Goal: Task Accomplishment & Management: Manage account settings

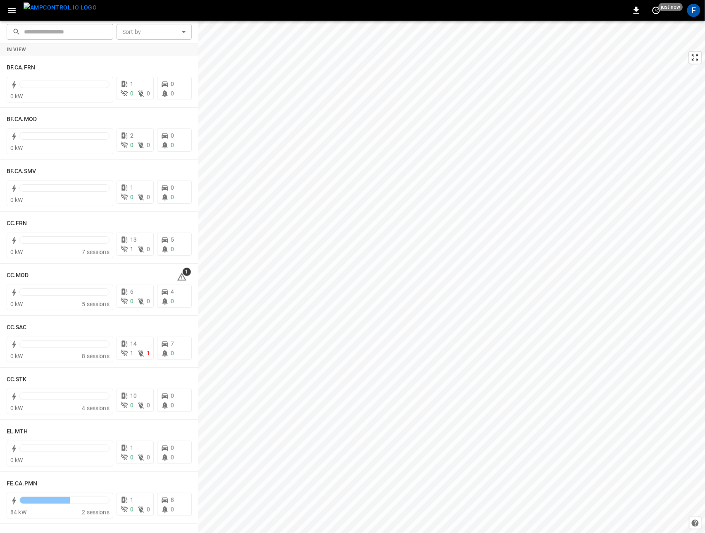
click at [692, 11] on div "F" at bounding box center [693, 10] width 13 height 13
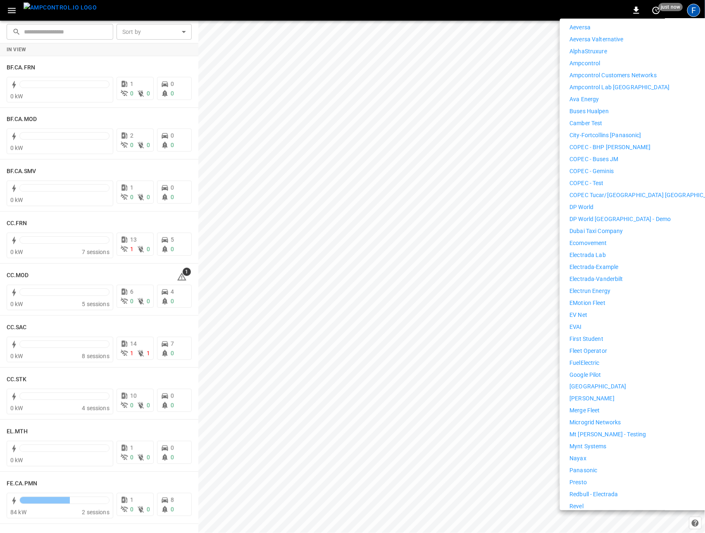
scroll to position [237, 0]
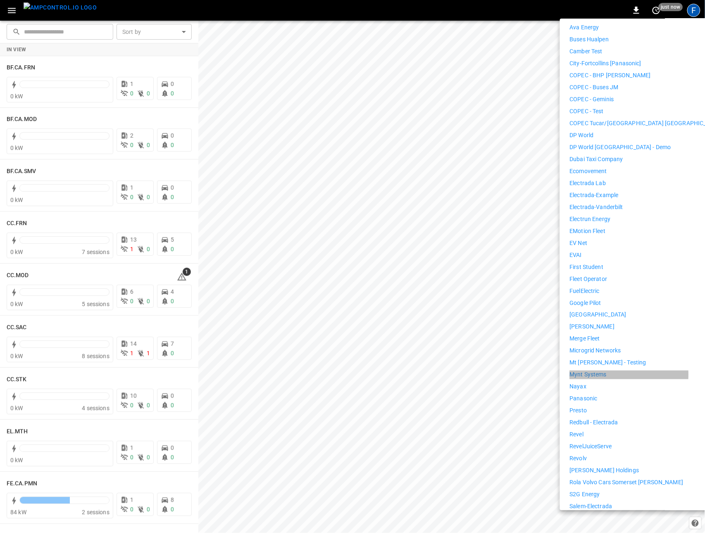
click at [603, 371] on p "Mynt Systems" at bounding box center [588, 375] width 37 height 9
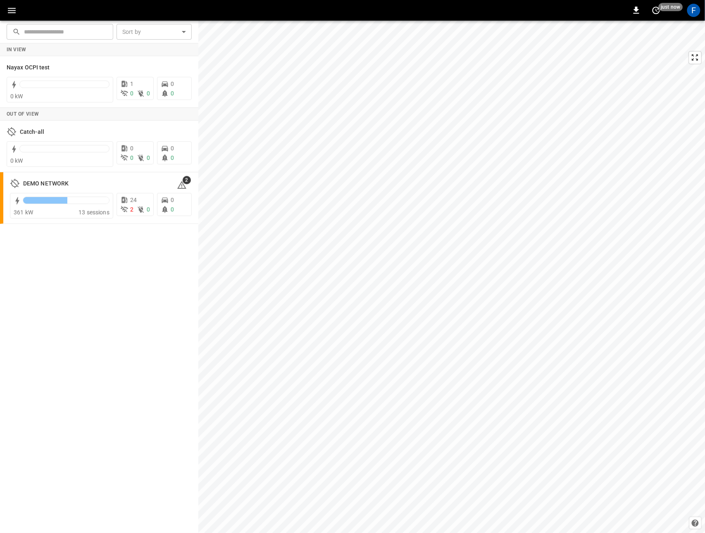
click at [11, 12] on icon "button" at bounding box center [12, 10] width 8 height 5
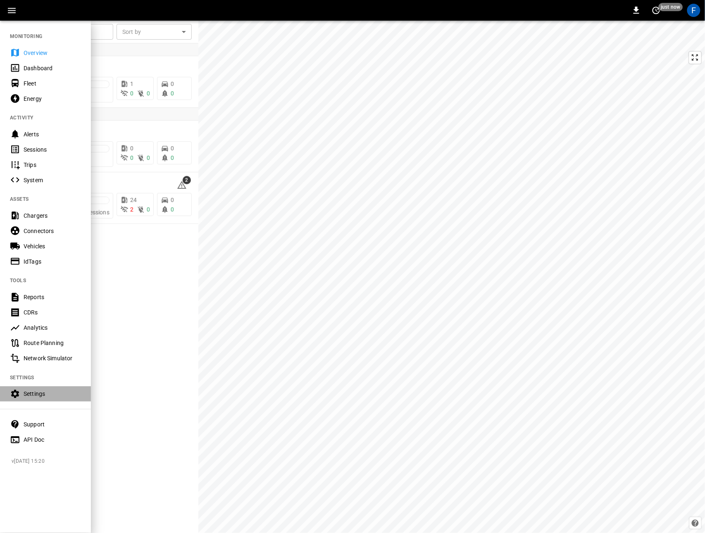
click at [41, 393] on div "Settings" at bounding box center [52, 394] width 57 height 8
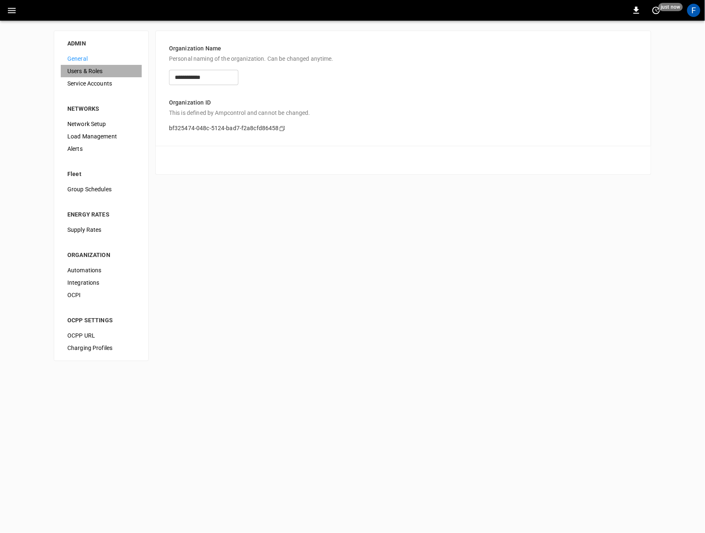
click at [101, 68] on span "Users & Roles" at bounding box center [101, 71] width 68 height 9
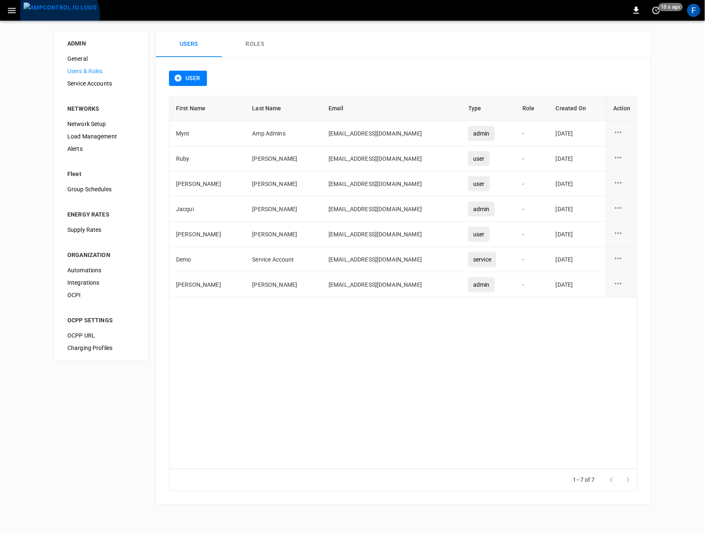
click at [58, 13] on img "menu" at bounding box center [60, 7] width 73 height 10
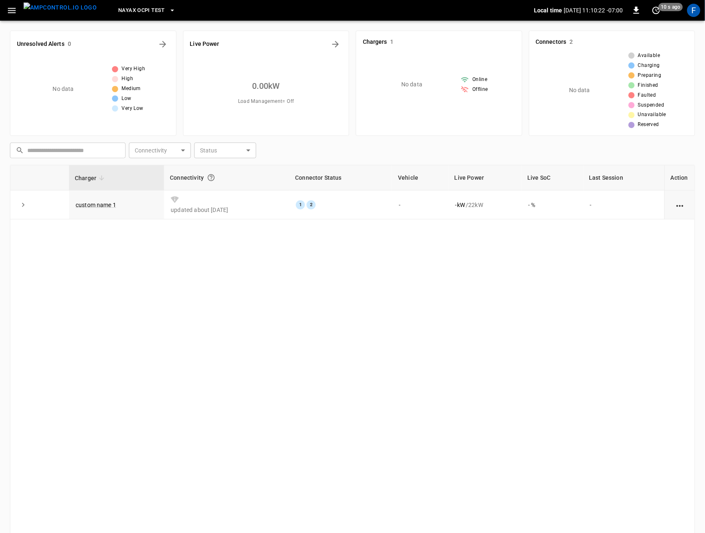
click at [12, 9] on icon "button" at bounding box center [12, 10] width 10 height 10
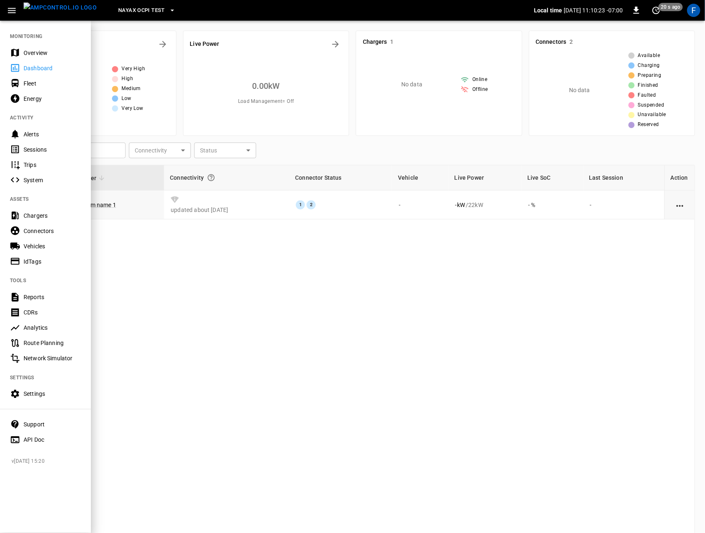
click at [49, 50] on div "Overview" at bounding box center [52, 53] width 57 height 8
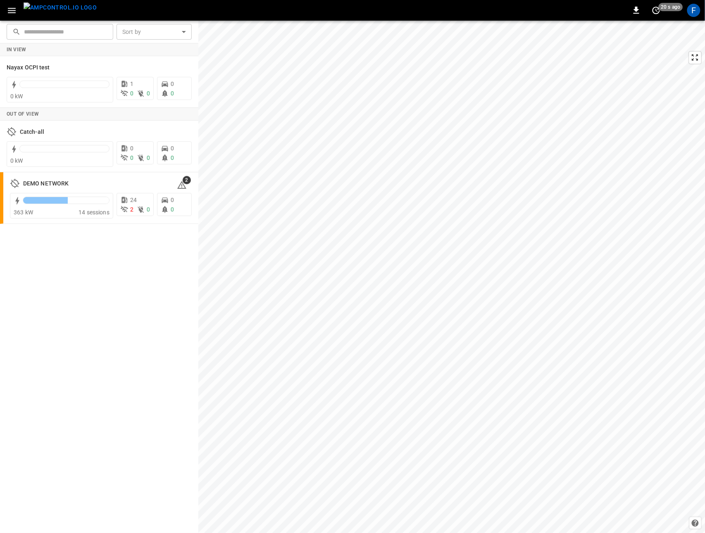
click at [146, 292] on div "In View Nayax OCPI test 0 kW 1 0 0 0 0 Out of View Catch-all 0 kW 0 0 0 0 0 DEM…" at bounding box center [99, 288] width 198 height 490
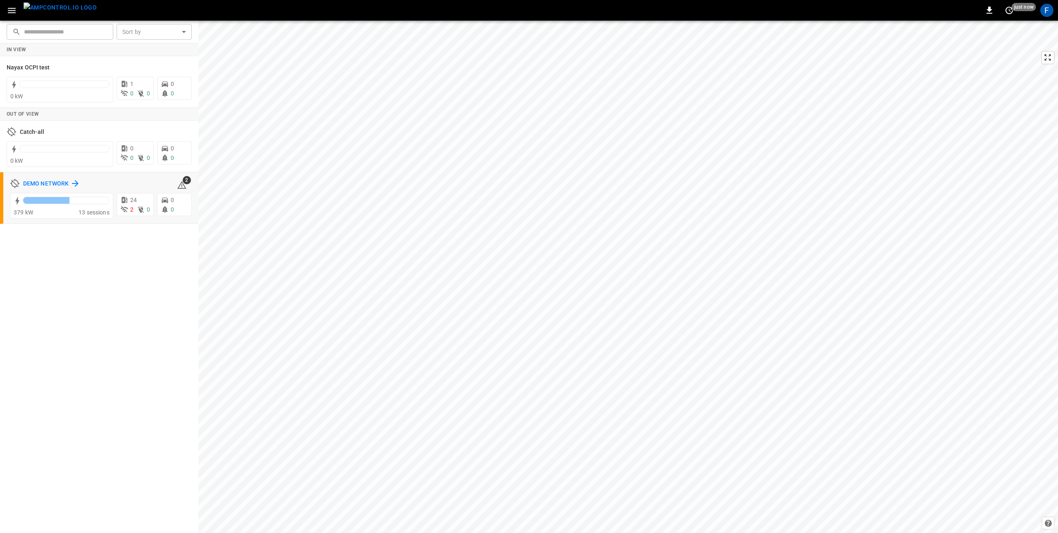
click at [67, 182] on h6 "DEMO NETWORK" at bounding box center [45, 183] width 45 height 9
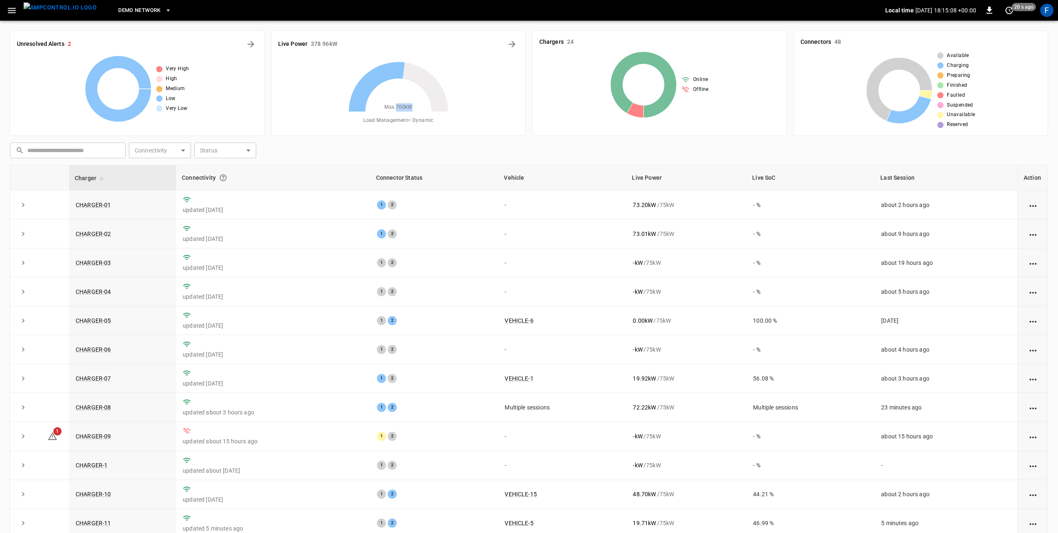
drag, startPoint x: 396, startPoint y: 107, endPoint x: 411, endPoint y: 107, distance: 15.7
click at [411, 107] on span "Max. 700 kW" at bounding box center [398, 107] width 28 height 8
drag, startPoint x: 484, startPoint y: 206, endPoint x: 517, endPoint y: 205, distance: 32.7
click at [518, 205] on tr "CHARGER-01 updated 1 day ago 1 2 - 70.58 kW / 75 kW - % about 2 hours ago" at bounding box center [529, 205] width 1038 height 29
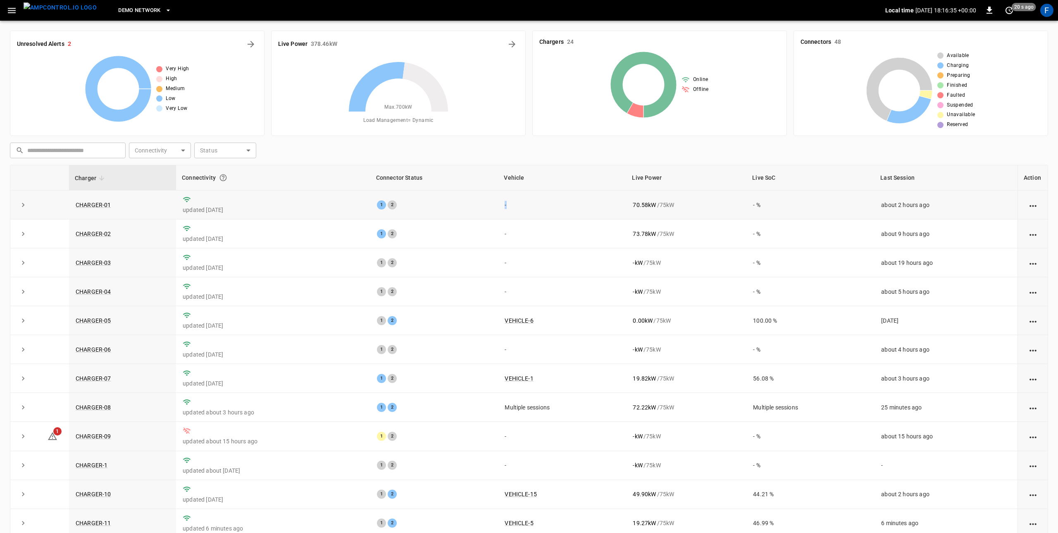
drag, startPoint x: 505, startPoint y: 207, endPoint x: 540, endPoint y: 205, distance: 35.2
click at [540, 205] on tr "CHARGER-01 updated 1 day ago 1 2 - 70.58 kW / 75 kW - % about 2 hours ago" at bounding box center [529, 205] width 1038 height 29
click at [540, 205] on td "-" at bounding box center [562, 205] width 128 height 29
drag, startPoint x: 623, startPoint y: 204, endPoint x: 677, endPoint y: 207, distance: 55.0
click at [677, 207] on tr "CHARGER-01 updated 1 day ago 1 2 - 70.58 kW / 75 kW - % about 2 hours ago" at bounding box center [529, 205] width 1038 height 29
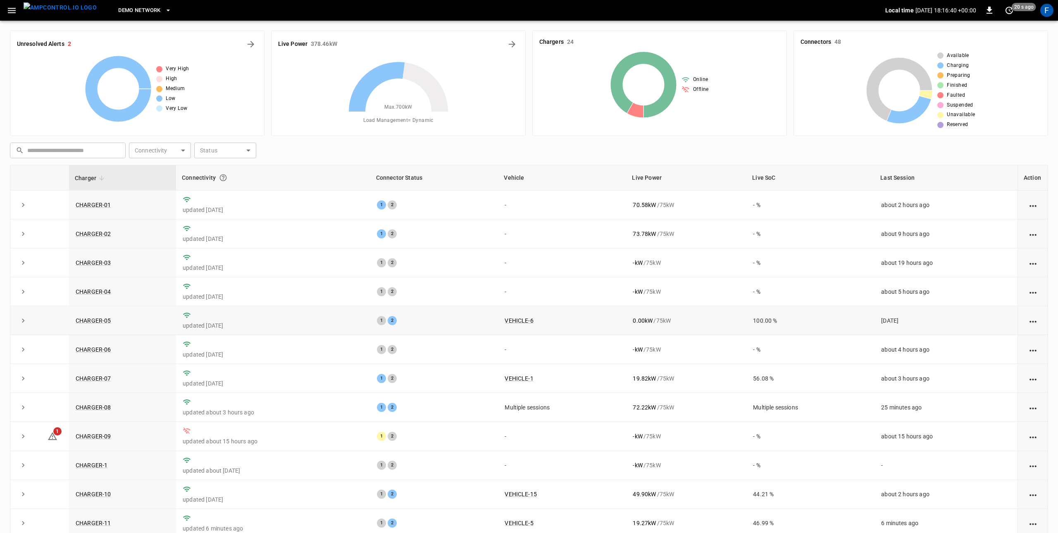
drag, startPoint x: 763, startPoint y: 322, endPoint x: 793, endPoint y: 324, distance: 30.2
click at [705, 324] on td "100.00 %" at bounding box center [811, 320] width 128 height 29
drag, startPoint x: 769, startPoint y: 323, endPoint x: 752, endPoint y: 322, distance: 17.0
click at [705, 322] on tr "CHARGER-05 updated 2 days ago 1 2 VEHICLE-6 0.00 kW / 75 kW 100.00 % 1 day ago" at bounding box center [529, 320] width 1038 height 29
click at [705, 322] on td "100.00 %" at bounding box center [811, 320] width 128 height 29
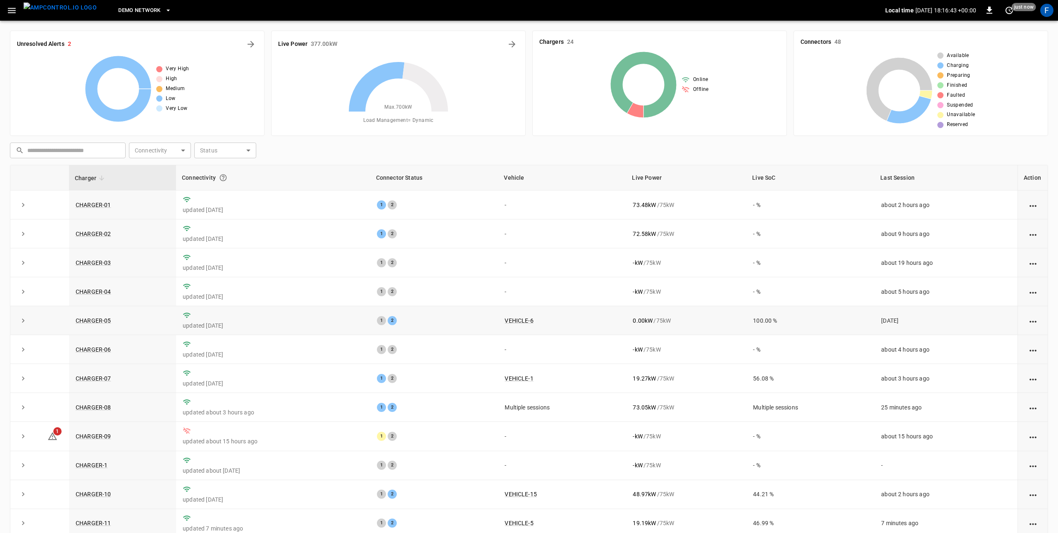
drag, startPoint x: 884, startPoint y: 328, endPoint x: 925, endPoint y: 324, distance: 41.1
click at [705, 324] on td "1 day ago" at bounding box center [946, 320] width 143 height 29
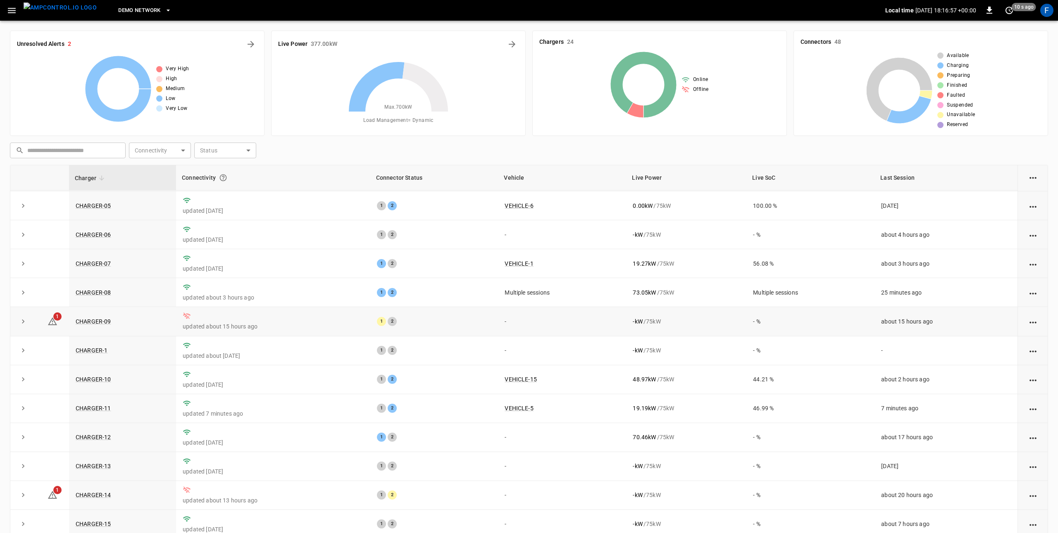
scroll to position [27, 0]
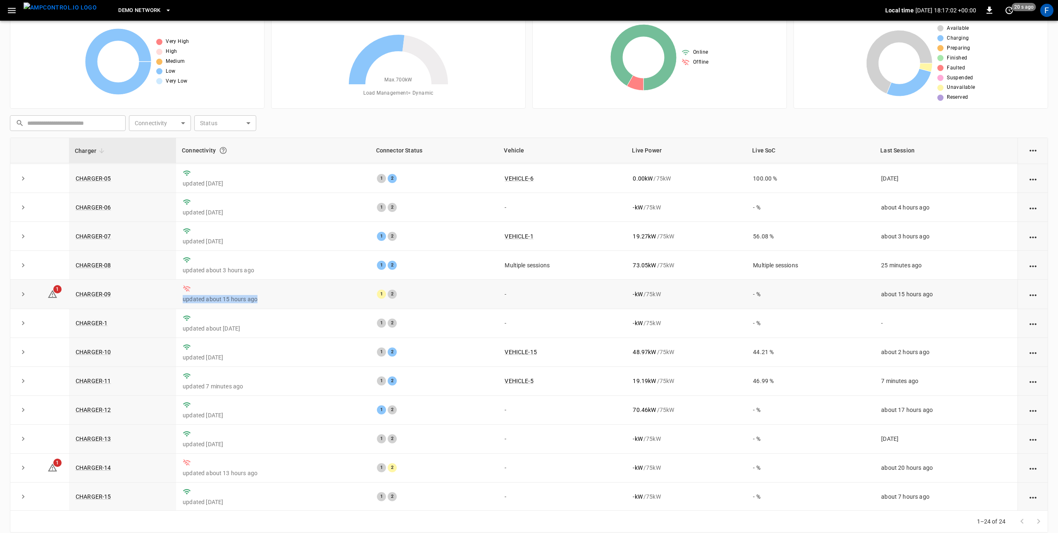
drag, startPoint x: 184, startPoint y: 303, endPoint x: 272, endPoint y: 303, distance: 88.0
click at [272, 303] on td "updated about 15 hours ago" at bounding box center [273, 294] width 194 height 29
click at [272, 303] on p "updated about 15 hours ago" at bounding box center [273, 299] width 181 height 8
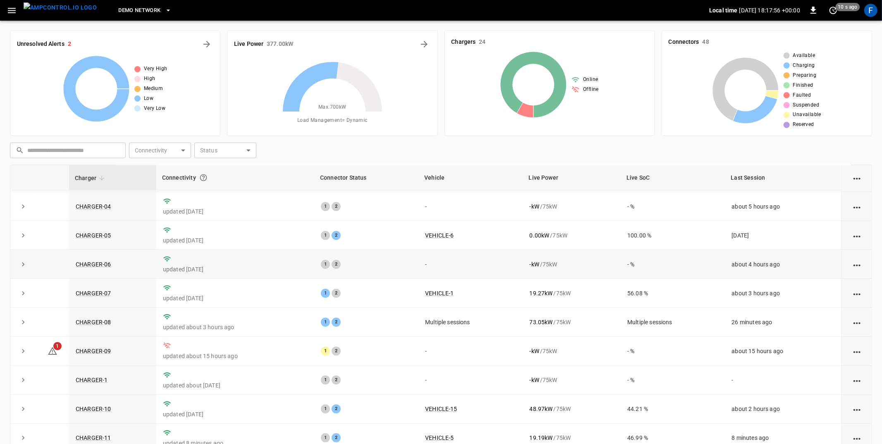
scroll to position [142, 0]
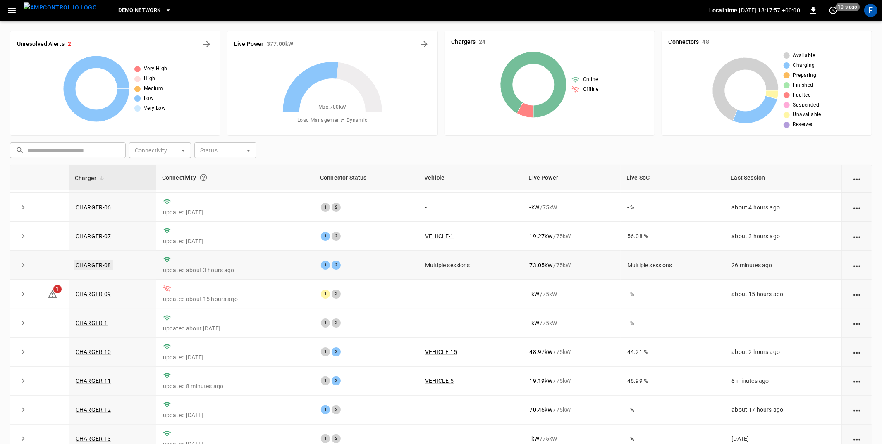
click at [102, 265] on link "CHARGER-08" at bounding box center [93, 265] width 39 height 10
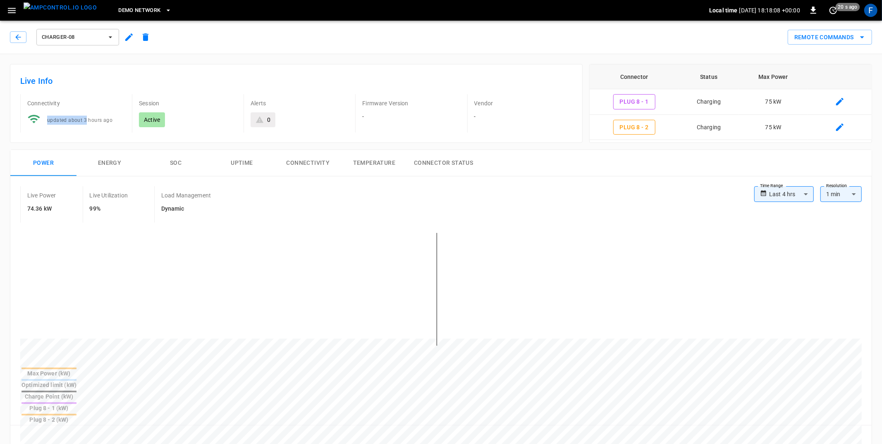
drag, startPoint x: 75, startPoint y: 119, endPoint x: 85, endPoint y: 118, distance: 9.9
click at [85, 118] on div "updated about 3 hours ago" at bounding box center [73, 117] width 105 height 22
drag, startPoint x: 147, startPoint y: 119, endPoint x: 160, endPoint y: 119, distance: 12.8
click at [160, 119] on p "Active" at bounding box center [152, 120] width 16 height 8
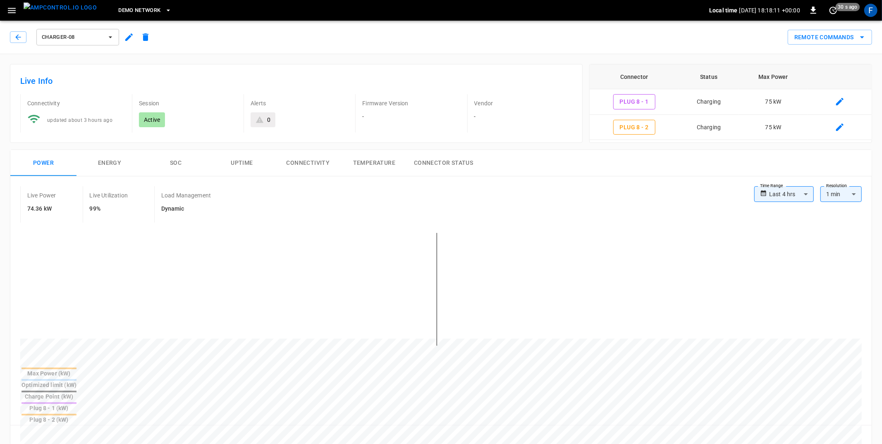
drag, startPoint x: 265, startPoint y: 119, endPoint x: 286, endPoint y: 112, distance: 22.7
click at [265, 119] on div "0" at bounding box center [262, 120] width 15 height 8
drag, startPoint x: 363, startPoint y: 116, endPoint x: 379, endPoint y: 117, distance: 16.5
click at [379, 117] on p "-" at bounding box center [411, 116] width 98 height 8
drag, startPoint x: 375, startPoint y: 117, endPoint x: 353, endPoint y: 116, distance: 22.3
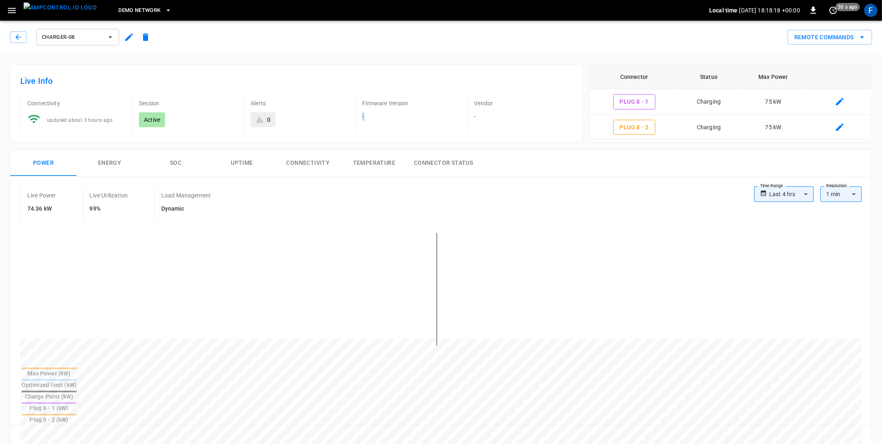
click at [353, 116] on div "Firmware Version -" at bounding box center [404, 110] width 112 height 45
drag, startPoint x: 499, startPoint y: 120, endPoint x: 479, endPoint y: 119, distance: 19.8
click at [479, 119] on p "-" at bounding box center [523, 116] width 98 height 8
click at [705, 37] on button "Remote Commands" at bounding box center [829, 37] width 84 height 15
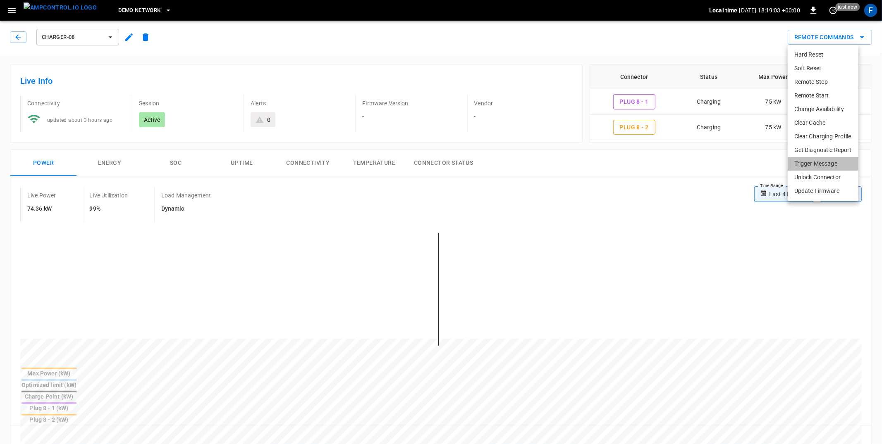
click at [705, 167] on li "Trigger Message" at bounding box center [822, 164] width 71 height 14
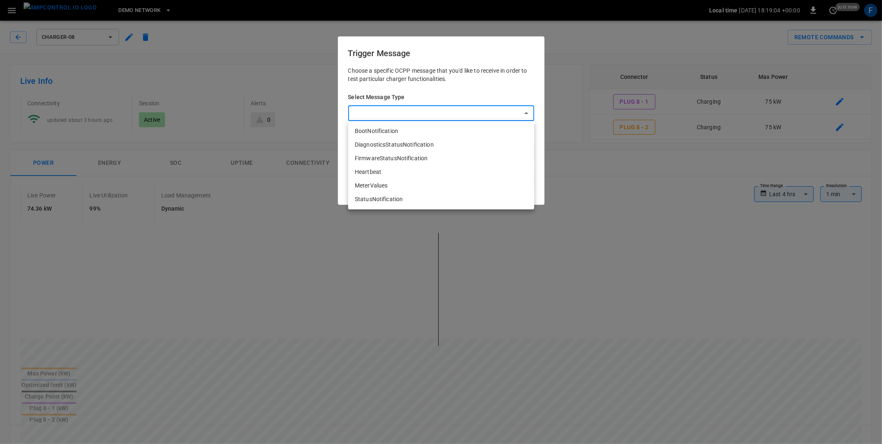
click at [481, 107] on body "**********" at bounding box center [441, 430] width 882 height 860
click at [466, 78] on div at bounding box center [441, 222] width 882 height 444
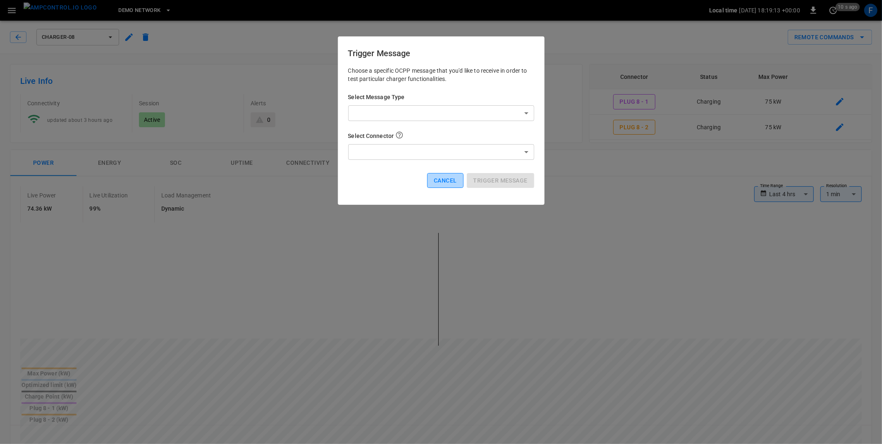
click at [446, 181] on button "Cancel" at bounding box center [445, 180] width 36 height 15
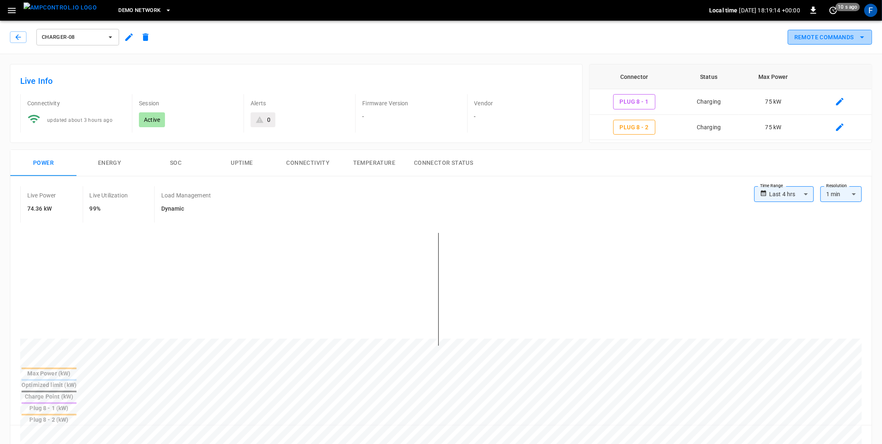
click at [705, 36] on button "Remote Commands" at bounding box center [829, 37] width 84 height 15
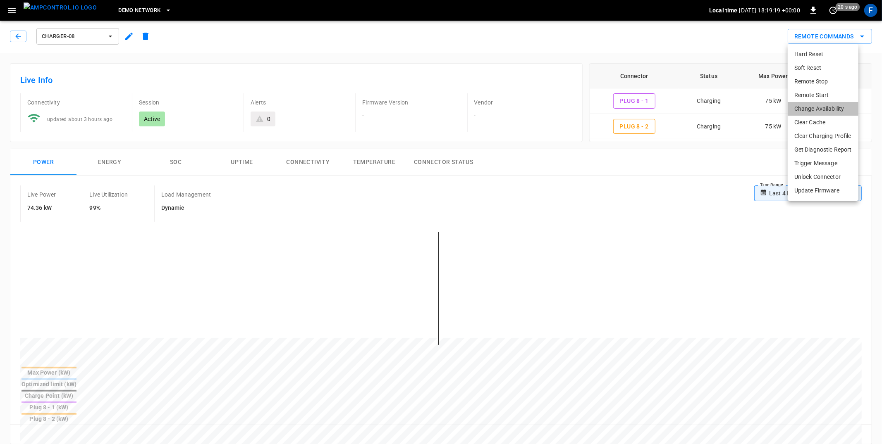
click at [705, 105] on li "Change Availability" at bounding box center [822, 109] width 71 height 14
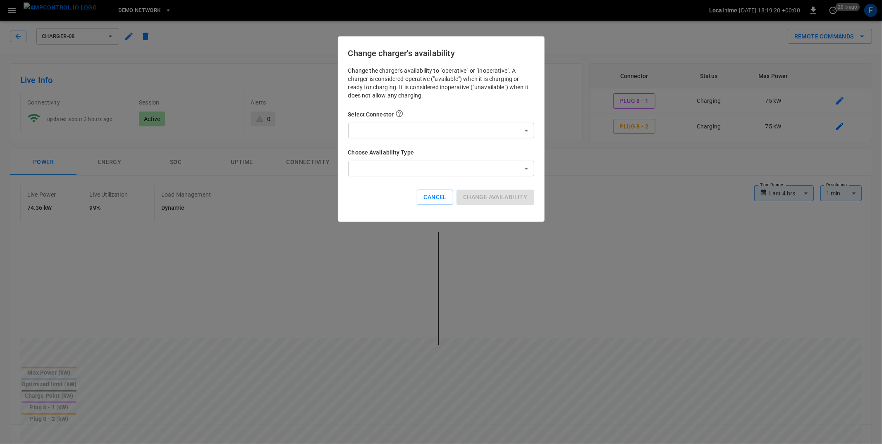
click at [419, 134] on body "**********" at bounding box center [441, 429] width 882 height 860
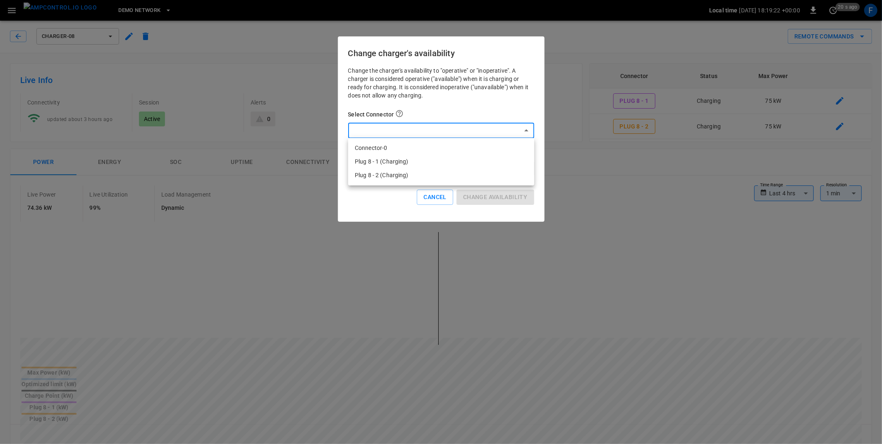
click at [425, 101] on div at bounding box center [441, 222] width 882 height 444
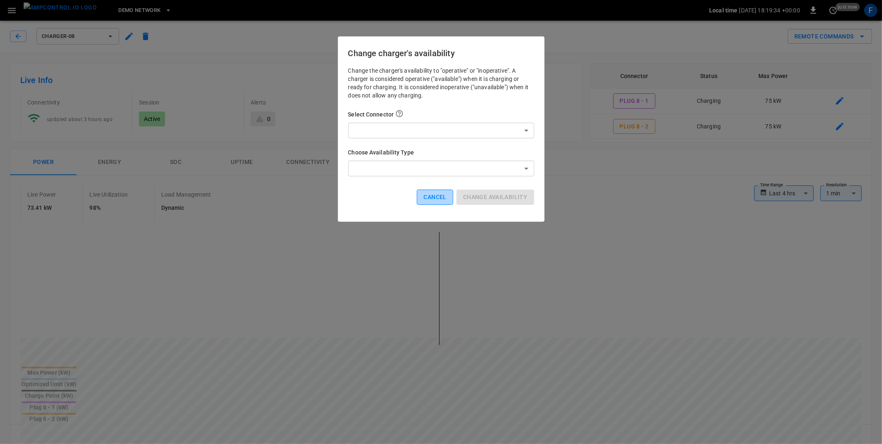
click at [436, 193] on button "Cancel" at bounding box center [435, 197] width 36 height 15
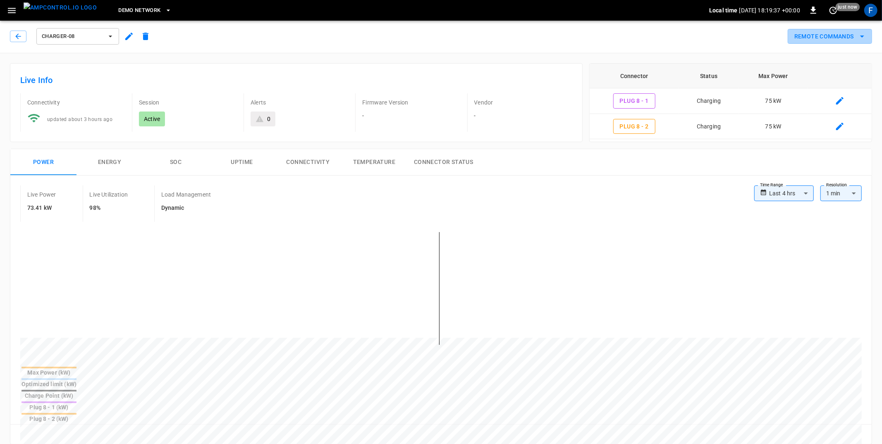
click at [705, 31] on button "Remote Commands" at bounding box center [829, 36] width 84 height 15
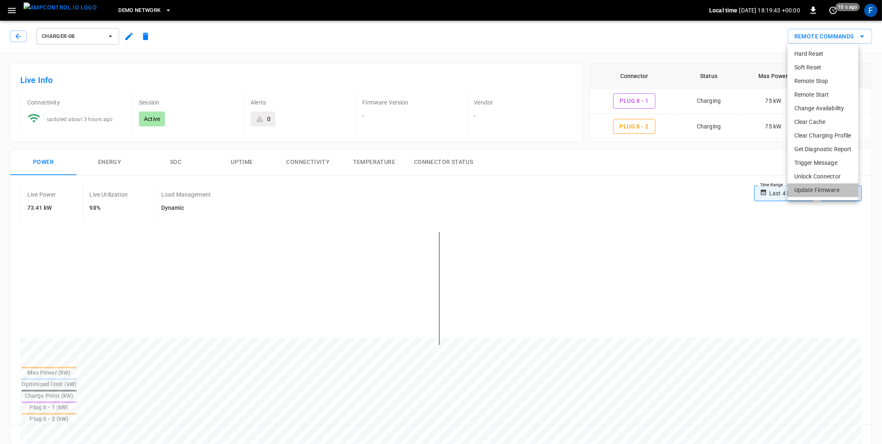
click at [705, 187] on li "Update Firmware" at bounding box center [822, 191] width 71 height 14
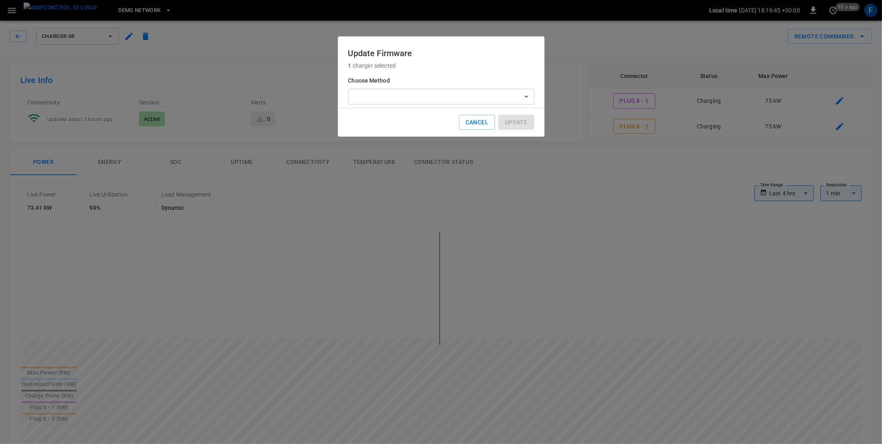
click at [412, 88] on div "Choose Method ​ ​" at bounding box center [441, 90] width 186 height 28
click at [408, 90] on body "**********" at bounding box center [441, 429] width 882 height 860
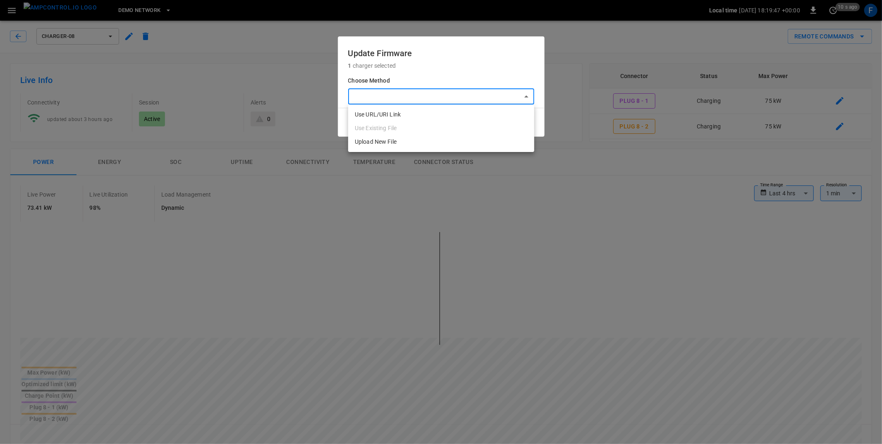
click at [410, 85] on div at bounding box center [441, 222] width 882 height 444
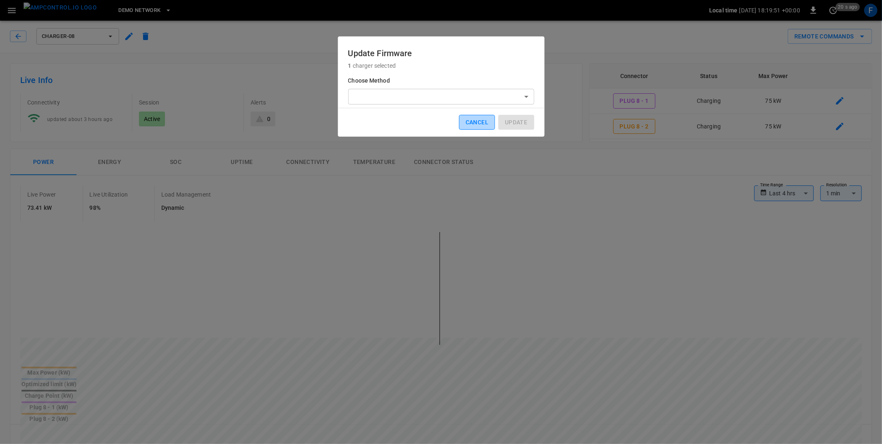
click at [465, 124] on button "Cancel" at bounding box center [477, 122] width 36 height 15
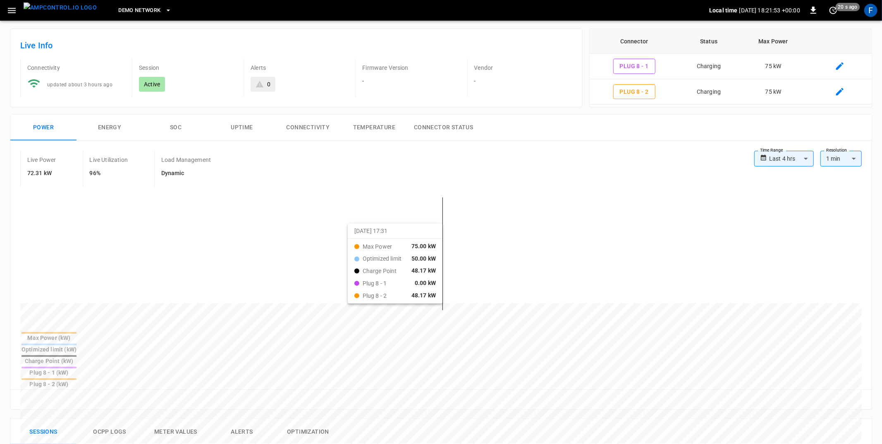
scroll to position [34, 0]
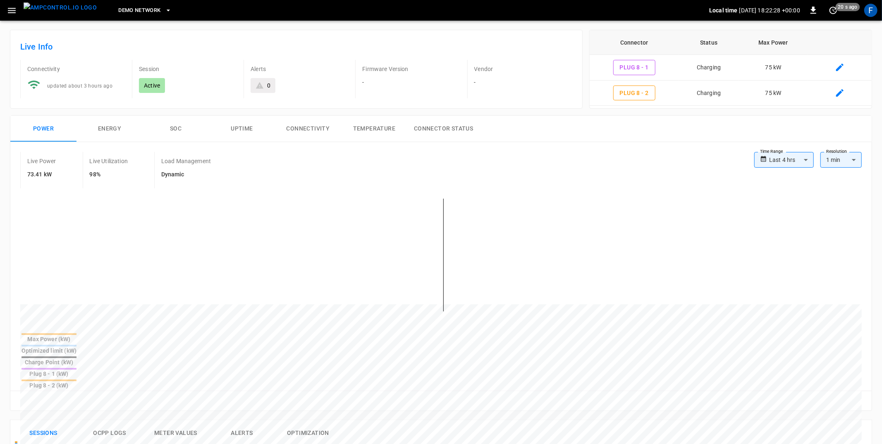
click at [705, 160] on body "**********" at bounding box center [441, 396] width 882 height 860
click at [705, 214] on li "Last 7 days" at bounding box center [784, 219] width 60 height 14
type input "**********"
type input "***"
type input "**********"
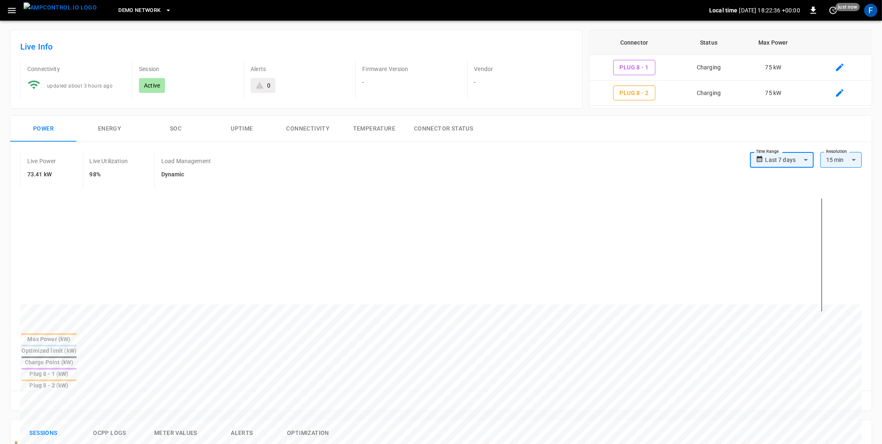
click at [76, 368] on div at bounding box center [48, 369] width 55 height 2
click at [76, 358] on div "Charge Point (kW)" at bounding box center [48, 362] width 55 height 8
drag, startPoint x: 504, startPoint y: 342, endPoint x: 452, endPoint y: 342, distance: 52.1
click at [76, 370] on div "Plug 8 - 1 (kW)" at bounding box center [48, 374] width 55 height 8
click at [76, 358] on div "Charge Point (kW)" at bounding box center [48, 362] width 55 height 8
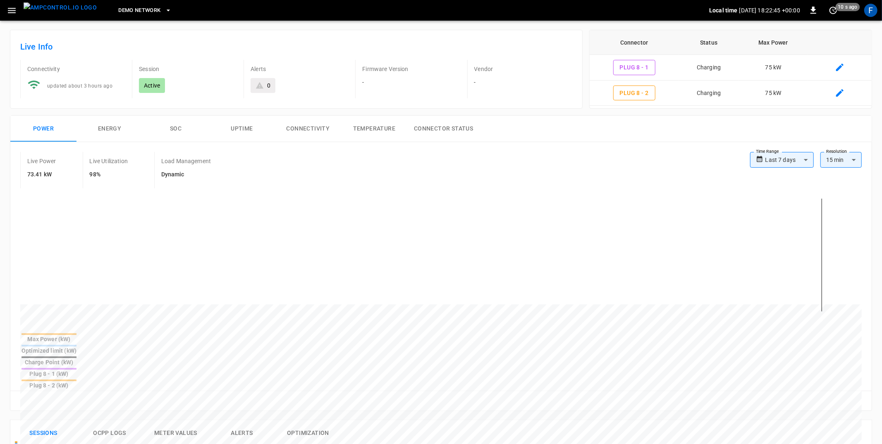
click at [76, 358] on div "Charge Point (kW)" at bounding box center [48, 362] width 55 height 8
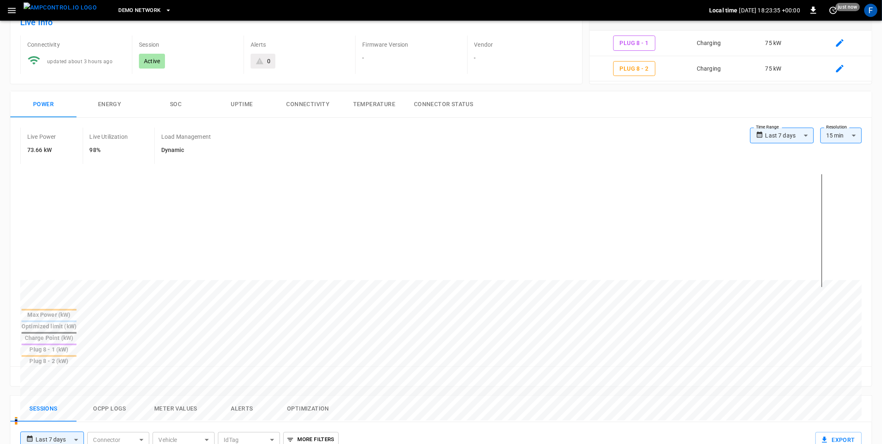
scroll to position [59, 0]
click at [102, 100] on button "Energy" at bounding box center [109, 104] width 66 height 26
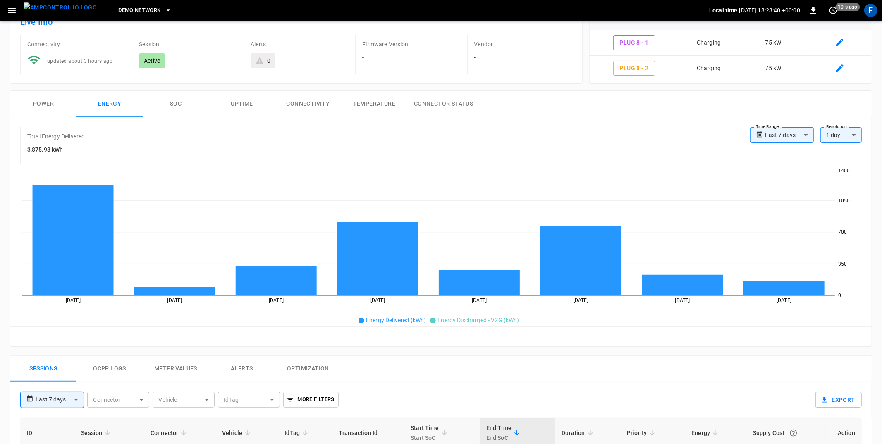
click at [178, 103] on button "SOC" at bounding box center [176, 104] width 66 height 26
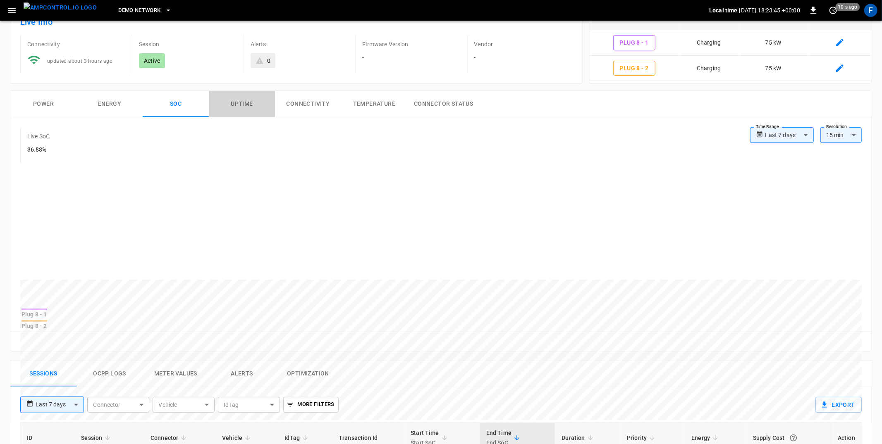
click at [249, 105] on button "Uptime" at bounding box center [242, 104] width 66 height 26
click at [303, 110] on button "Connectivity" at bounding box center [308, 104] width 66 height 26
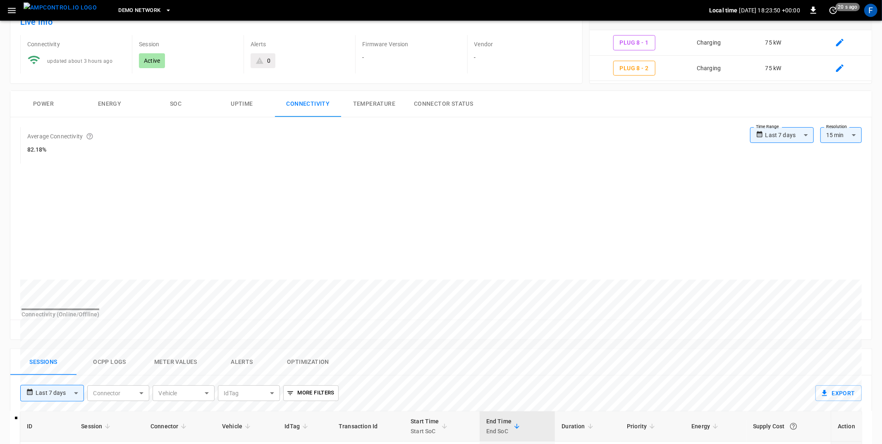
click at [389, 112] on button "Temperature" at bounding box center [374, 104] width 66 height 26
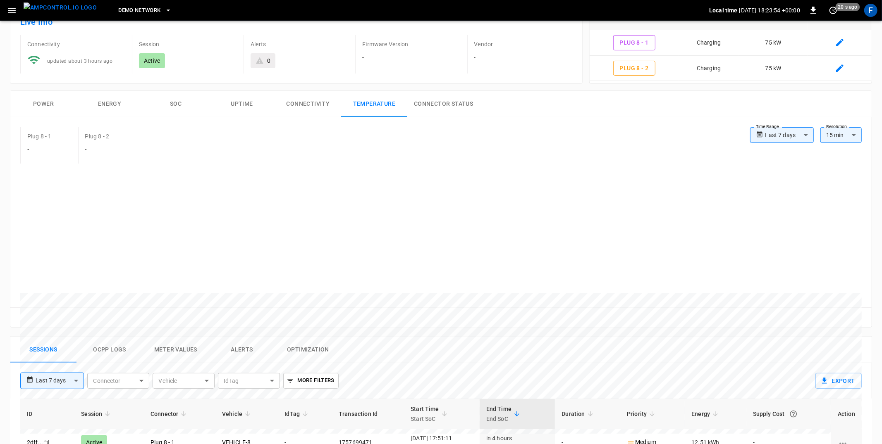
scroll to position [57, 0]
click at [462, 111] on button "Connector Status" at bounding box center [443, 106] width 72 height 26
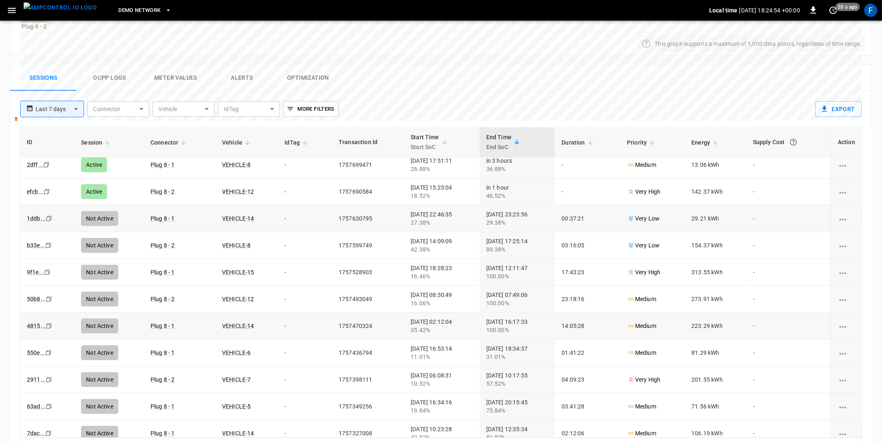
scroll to position [7, 0]
drag, startPoint x: 755, startPoint y: 136, endPoint x: 785, endPoint y: 137, distance: 30.2
click at [705, 137] on div "Supply Cost" at bounding box center [788, 142] width 71 height 15
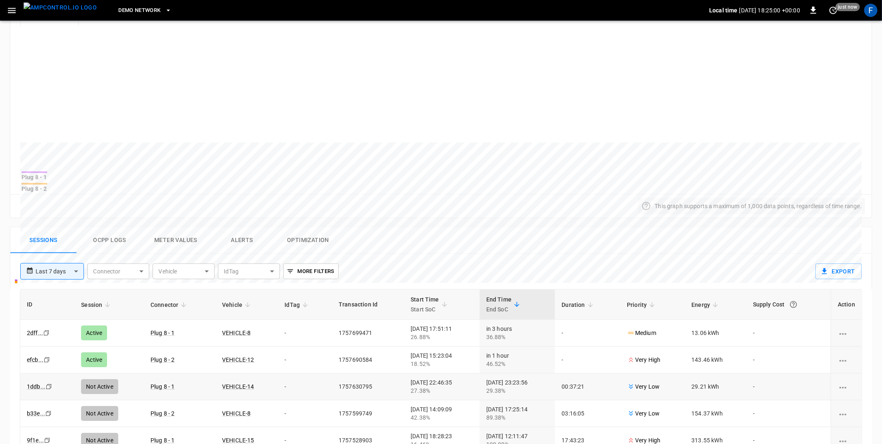
scroll to position [0, 0]
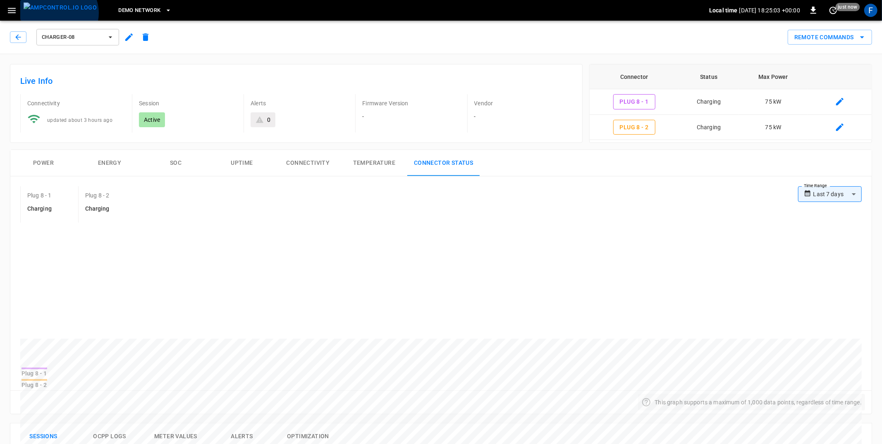
click at [58, 13] on img "menu" at bounding box center [60, 7] width 73 height 10
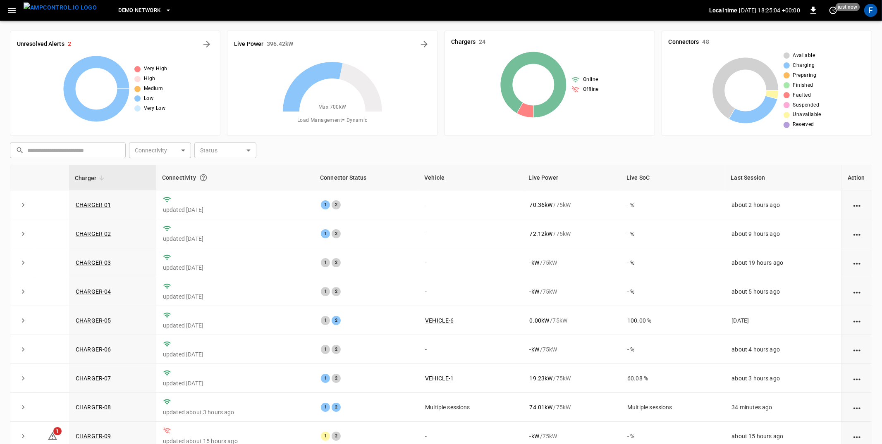
click at [16, 10] on icon "button" at bounding box center [12, 10] width 10 height 10
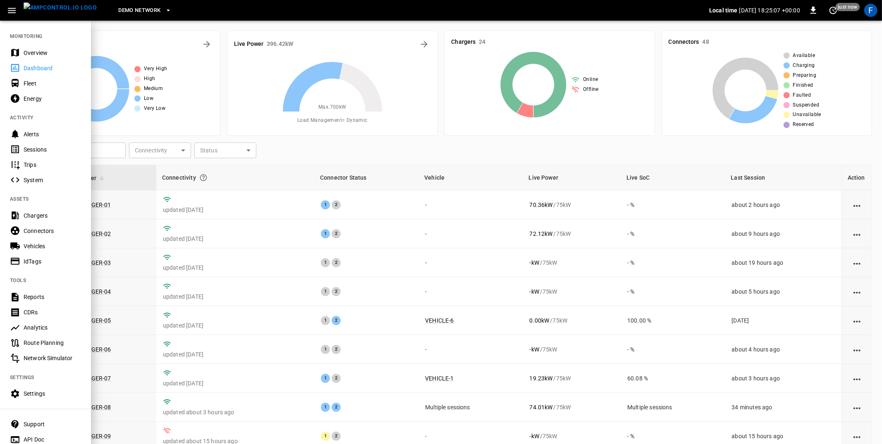
click at [57, 398] on div "Settings" at bounding box center [45, 393] width 91 height 15
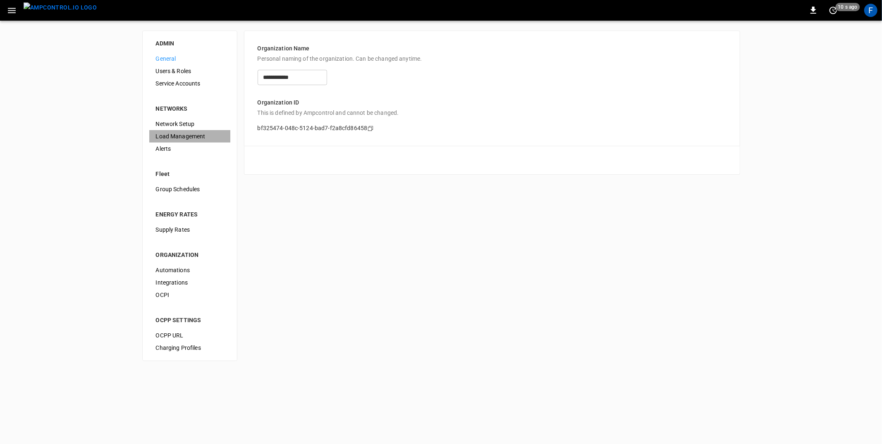
click at [186, 138] on span "Load Management" at bounding box center [190, 136] width 68 height 9
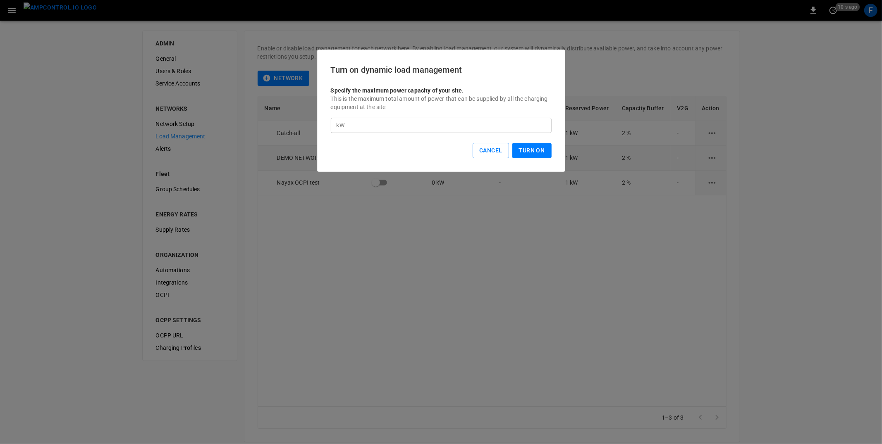
drag, startPoint x: 493, startPoint y: 151, endPoint x: 526, endPoint y: 153, distance: 33.1
click at [493, 150] on button "Cancel" at bounding box center [490, 150] width 36 height 15
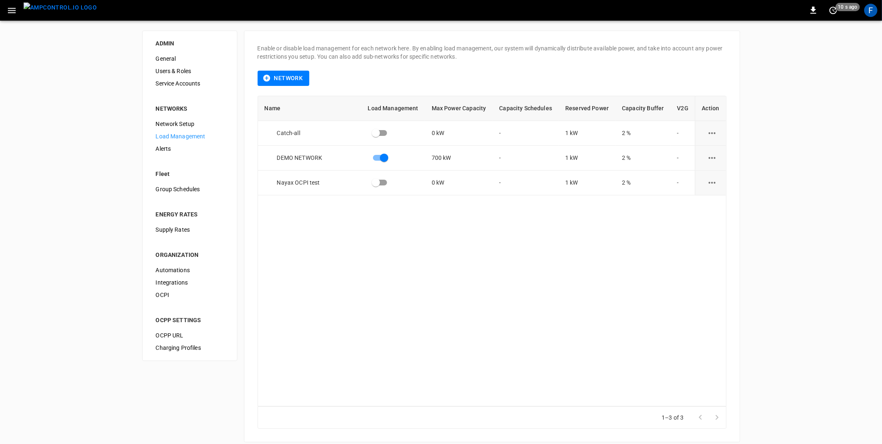
click at [705, 184] on icon "load management options" at bounding box center [712, 183] width 10 height 10
click at [705, 202] on li "Edit" at bounding box center [727, 203] width 59 height 14
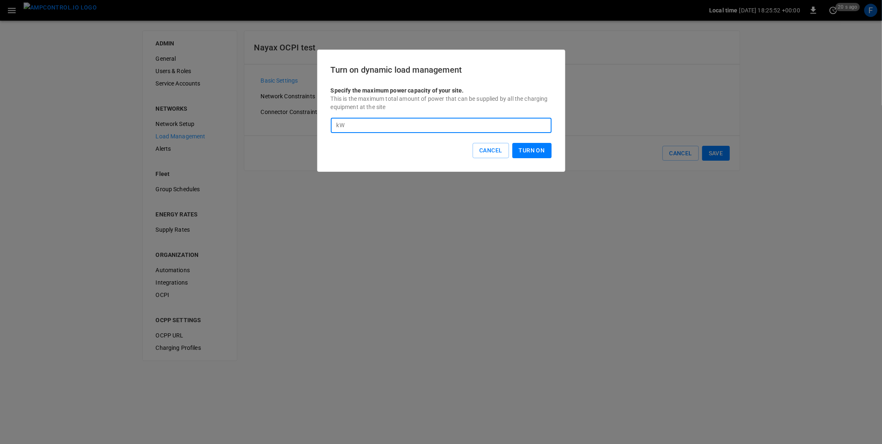
drag, startPoint x: 397, startPoint y: 128, endPoint x: 346, endPoint y: 127, distance: 50.9
click at [345, 130] on div "kW * ​" at bounding box center [441, 125] width 221 height 15
drag, startPoint x: 500, startPoint y: 152, endPoint x: 372, endPoint y: 143, distance: 128.5
click at [499, 152] on button "Cancel" at bounding box center [490, 150] width 36 height 15
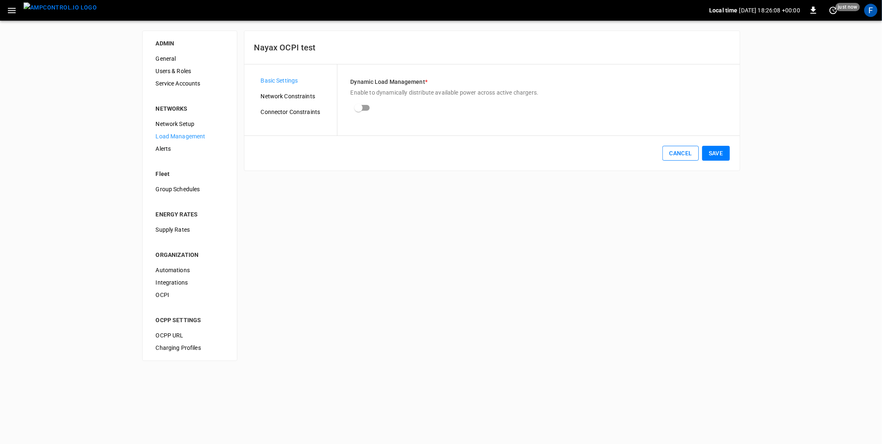
click at [677, 157] on button "Cancel" at bounding box center [680, 153] width 36 height 15
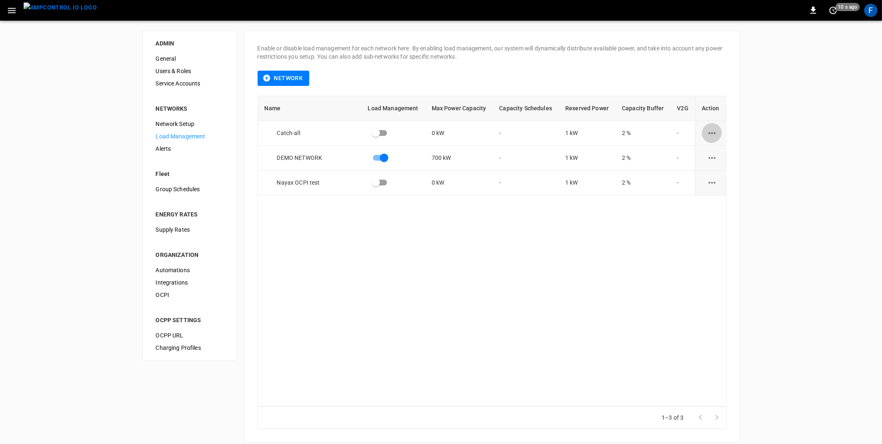
drag, startPoint x: 705, startPoint y: 127, endPoint x: 718, endPoint y: 142, distance: 19.9
click at [705, 128] on icon "load management options" at bounding box center [712, 133] width 10 height 10
drag, startPoint x: 723, startPoint y: 148, endPoint x: 666, endPoint y: 148, distance: 56.6
click at [705, 148] on li "Edit" at bounding box center [727, 154] width 59 height 14
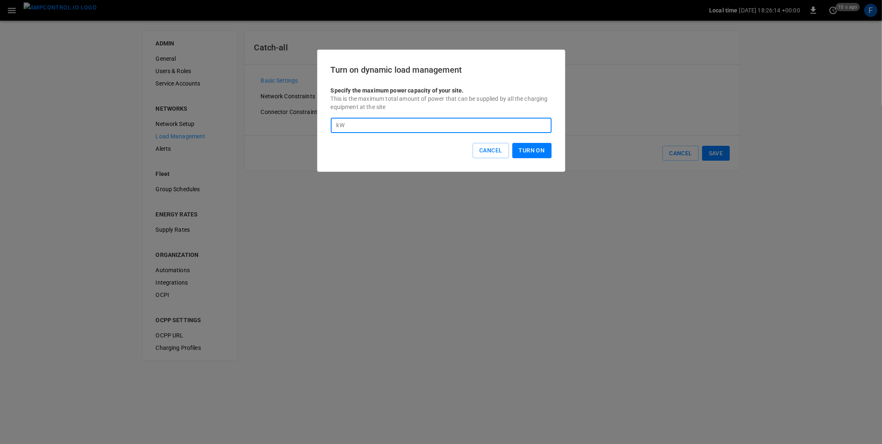
drag, startPoint x: 405, startPoint y: 124, endPoint x: 329, endPoint y: 124, distance: 76.1
click at [329, 124] on div "Turn on dynamic load management Specify the maximum power capacity of your site…" at bounding box center [441, 111] width 248 height 122
type input "***"
click at [539, 153] on button "Turn On" at bounding box center [531, 150] width 39 height 15
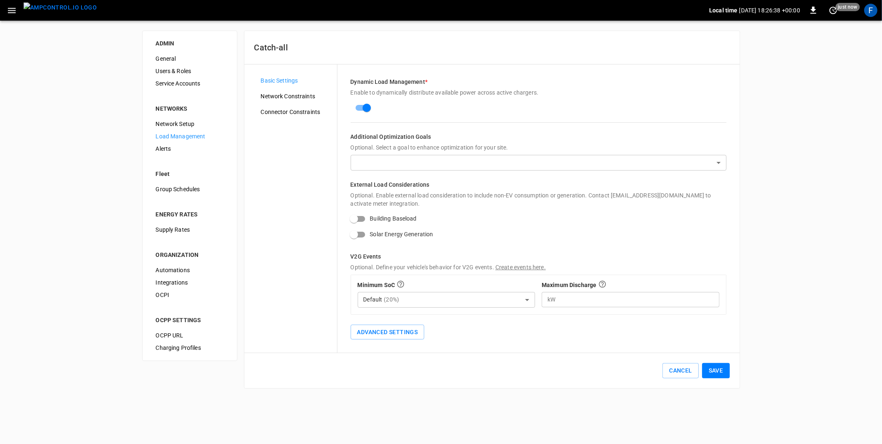
click at [303, 94] on span "Network Constraints" at bounding box center [295, 96] width 69 height 9
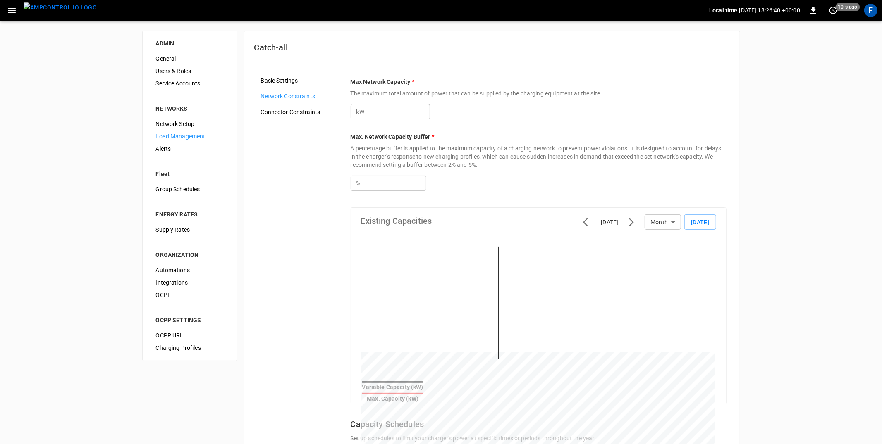
scroll to position [2, 0]
drag, startPoint x: 382, startPoint y: 179, endPoint x: 358, endPoint y: 180, distance: 24.4
click at [358, 180] on div "% *** ​" at bounding box center [389, 180] width 76 height 15
click at [482, 191] on div "Max Network Capacity * The maximum total amount of power that can be supplied b…" at bounding box center [538, 306] width 402 height 489
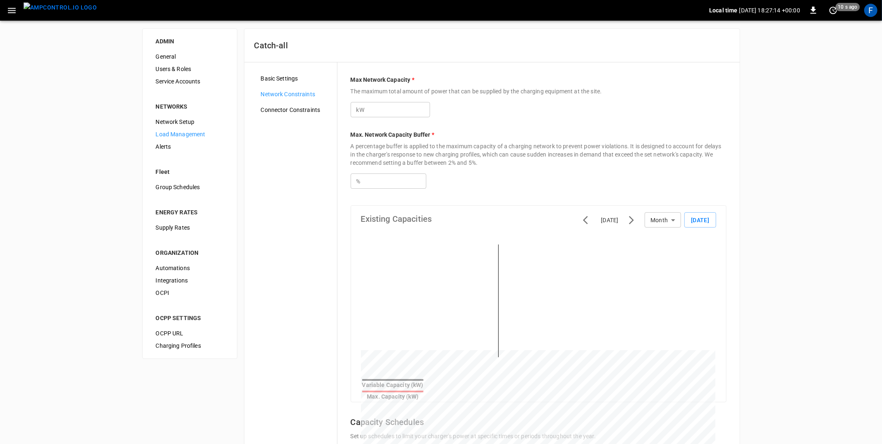
click at [177, 231] on span "Supply Rates" at bounding box center [190, 228] width 68 height 9
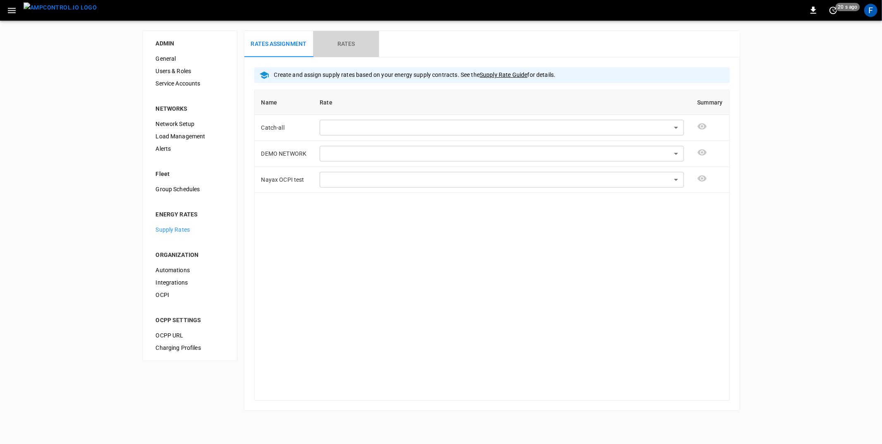
click at [351, 41] on h6 "Rates" at bounding box center [346, 44] width 18 height 9
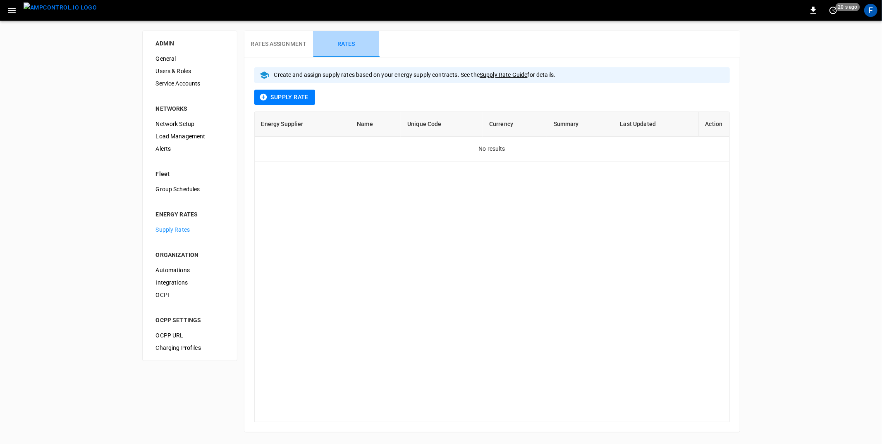
click at [348, 41] on h6 "Rates" at bounding box center [346, 44] width 18 height 9
click at [301, 94] on button "Supply Rate" at bounding box center [284, 97] width 61 height 15
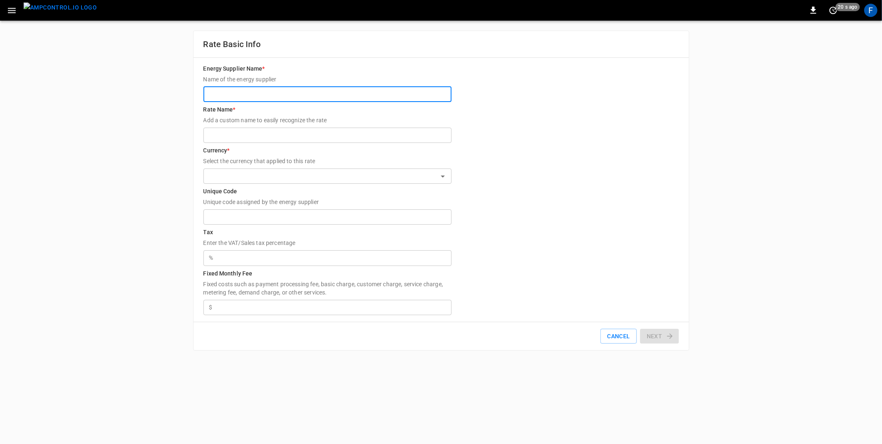
click at [313, 95] on input "Energy Supplier Name * Name of the energy supplier" at bounding box center [327, 94] width 248 height 15
type input "***"
click at [292, 134] on input "Rate Name * Add a custom name to easily recognize the rate" at bounding box center [327, 135] width 248 height 15
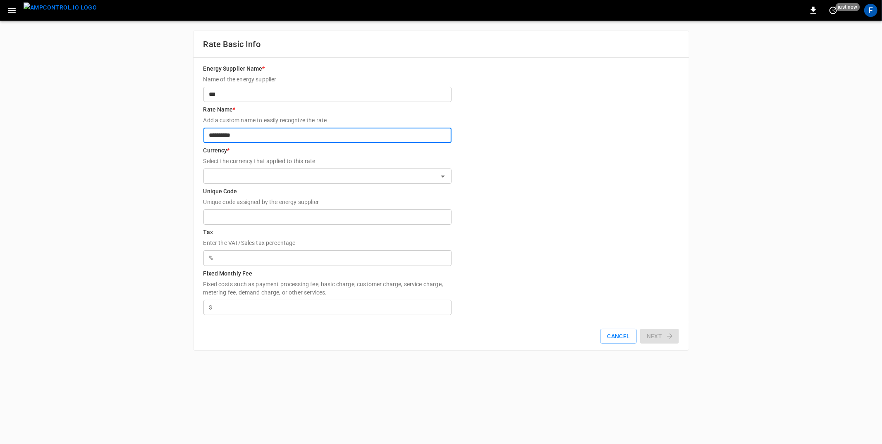
click at [286, 182] on div "​" at bounding box center [327, 176] width 248 height 15
type input "**********"
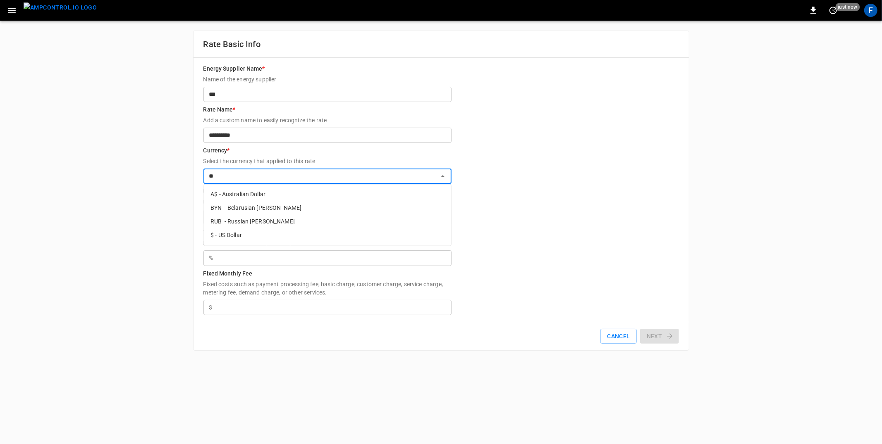
click at [274, 241] on li "$ - US Dollar" at bounding box center [327, 236] width 247 height 14
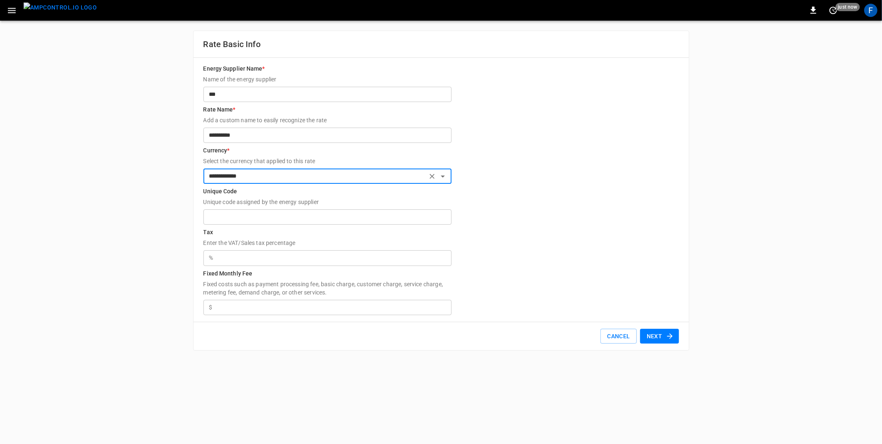
type input "**********"
click at [246, 250] on input "text" at bounding box center [334, 257] width 235 height 15
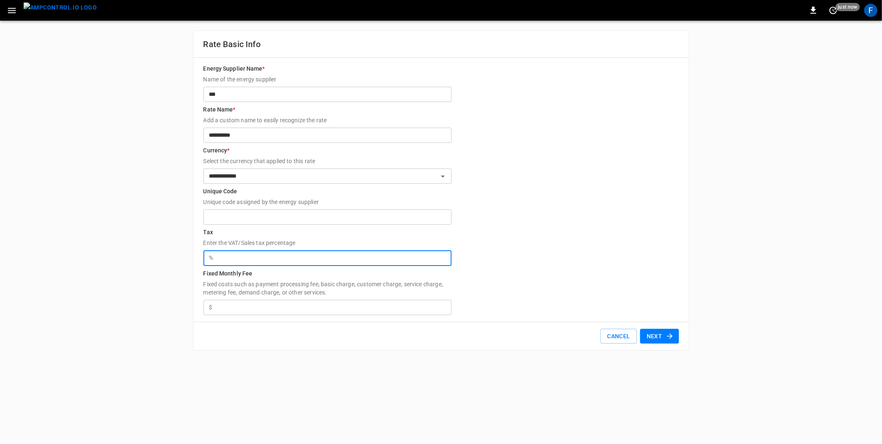
click at [265, 307] on input "Fixed Monthly Fee Fixed costs such as payment processing fee, basic charge, cus…" at bounding box center [334, 307] width 236 height 15
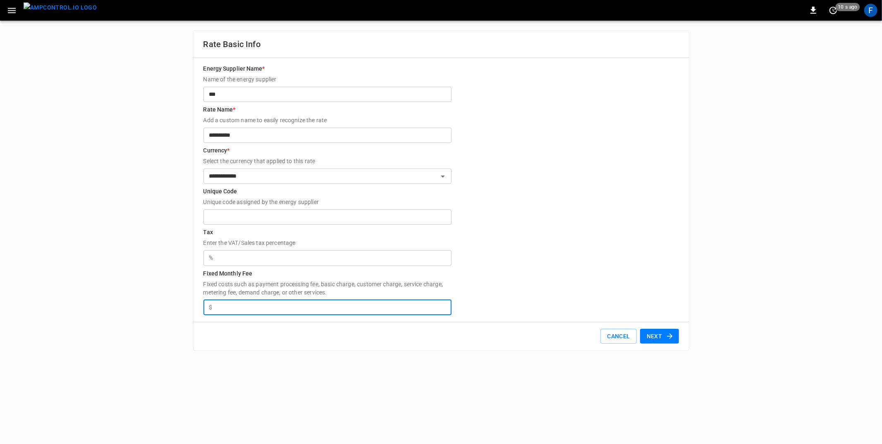
click at [646, 335] on button "Next" at bounding box center [659, 336] width 39 height 15
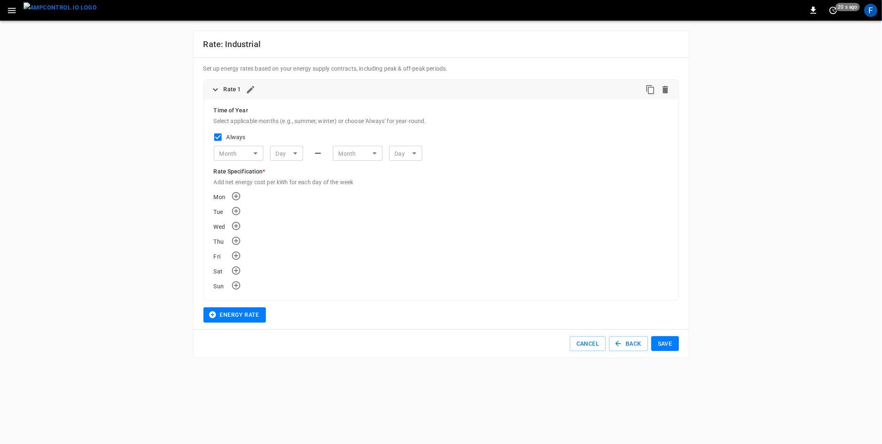
click at [249, 91] on icon "button" at bounding box center [250, 89] width 7 height 7
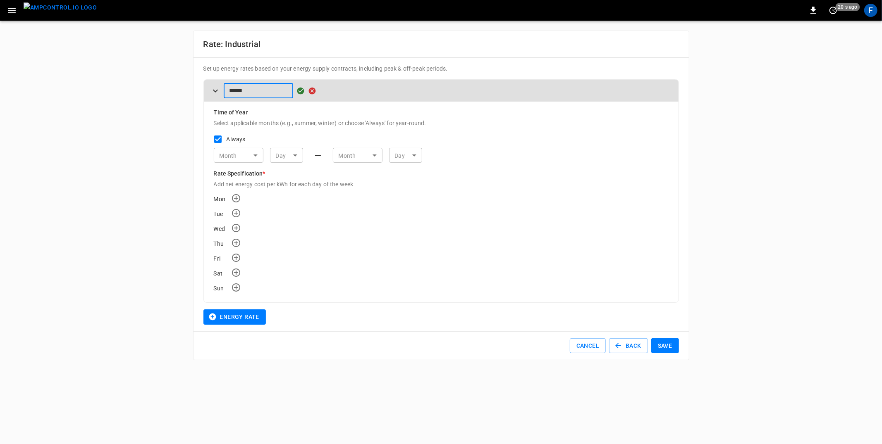
drag, startPoint x: 249, startPoint y: 91, endPoint x: 218, endPoint y: 90, distance: 31.0
click at [218, 90] on div "****** ​" at bounding box center [440, 90] width 461 height 15
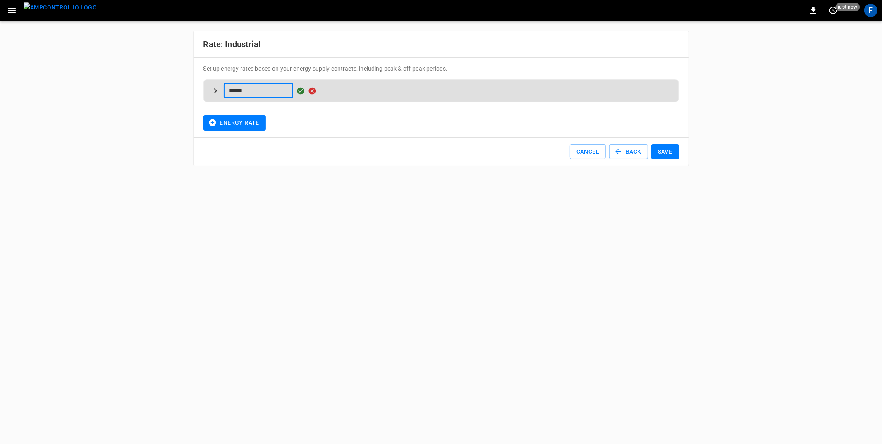
type input "******"
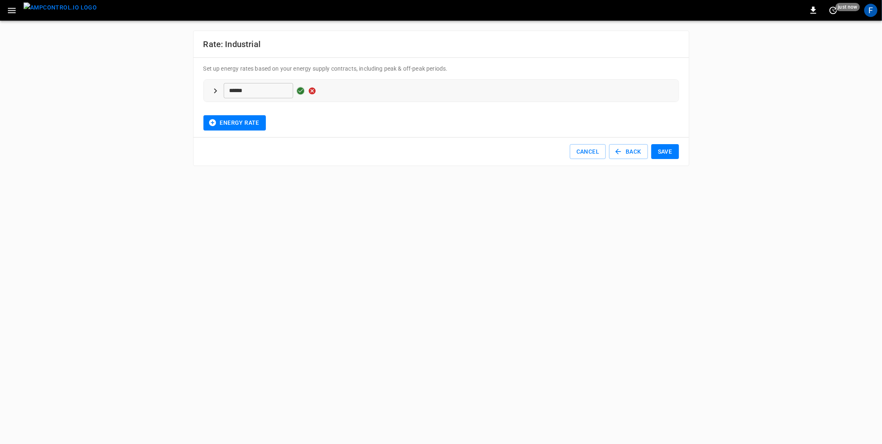
click at [298, 90] on icon "button" at bounding box center [300, 91] width 8 height 8
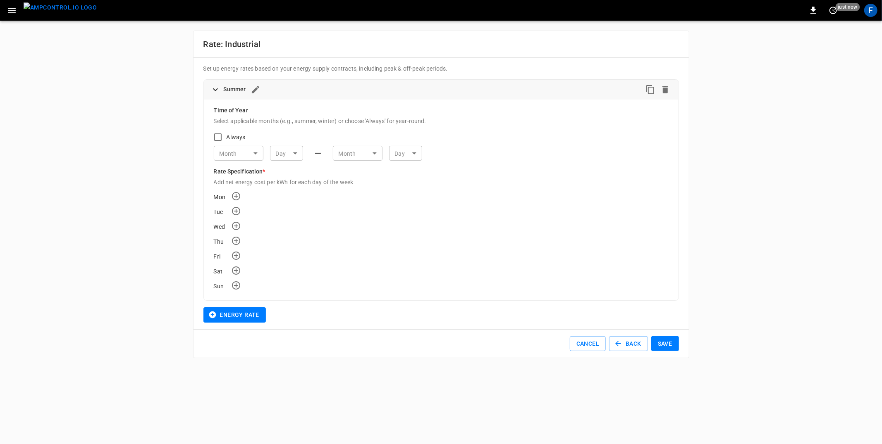
click at [237, 148] on body "0 just now F ADMIN General Users & Roles Service Accounts NETWORKS Network Setu…" at bounding box center [441, 184] width 882 height 368
drag, startPoint x: 242, startPoint y: 207, endPoint x: 358, endPoint y: 147, distance: 131.1
click at [242, 207] on li "April" at bounding box center [239, 210] width 50 height 13
type input "**"
click at [359, 149] on body "0 just now F ADMIN General Users & Roles Service Accounts NETWORKS Network Setu…" at bounding box center [441, 184] width 882 height 368
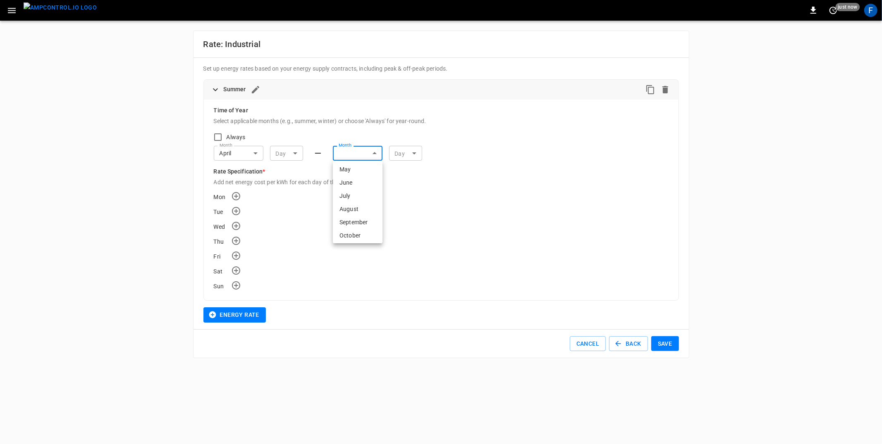
scroll to position [55, 0]
click at [348, 221] on li "September" at bounding box center [358, 221] width 50 height 13
type input "**"
click at [289, 152] on body "0 just now F ADMIN General Users & Roles Service Accounts NETWORKS Network Setu…" at bounding box center [441, 184] width 882 height 368
click at [217, 138] on div at bounding box center [441, 222] width 882 height 444
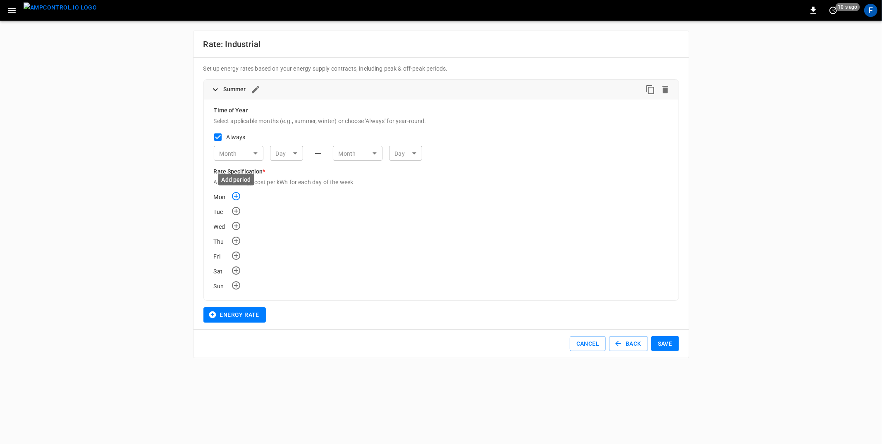
click at [237, 196] on icon "Add time rate for Mon" at bounding box center [236, 196] width 8 height 8
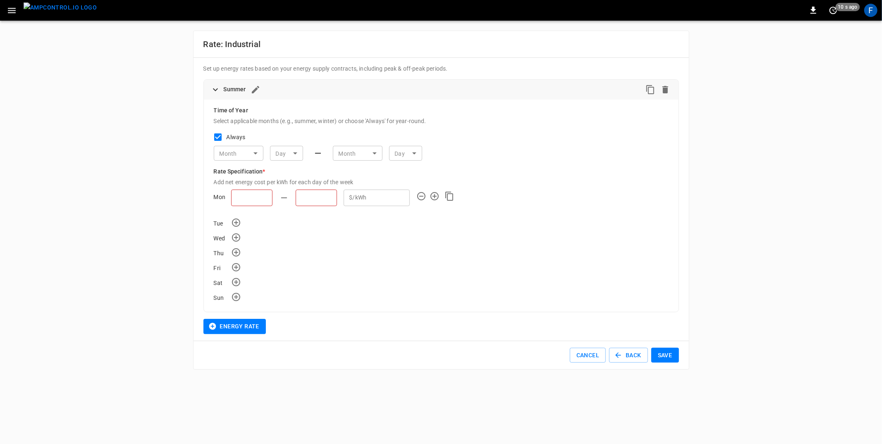
click at [255, 195] on input "text" at bounding box center [251, 198] width 41 height 17
click at [256, 217] on li "00:00" at bounding box center [256, 217] width 15 height 14
type input "*****"
click at [325, 186] on p "Add net energy cost per kWh for each day of the week" at bounding box center [441, 182] width 455 height 8
click at [348, 200] on input "text" at bounding box center [368, 198] width 41 height 17
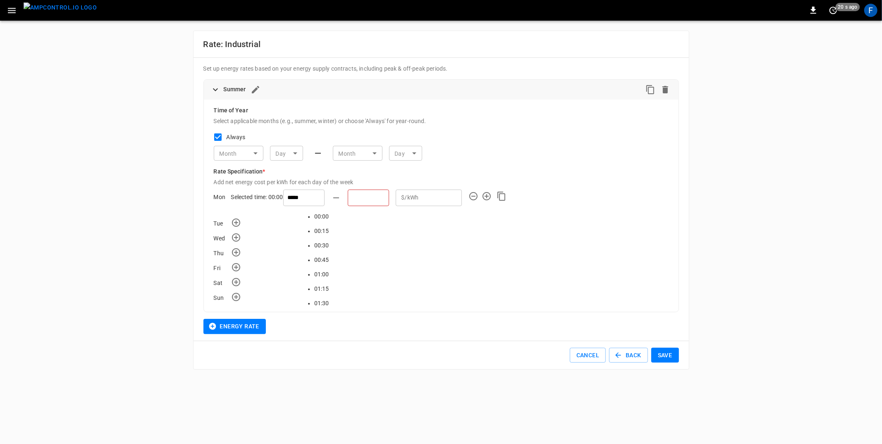
scroll to position [337, 0]
type input "*****"
click at [474, 200] on input "*" at bounding box center [494, 197] width 40 height 15
click at [240, 222] on icon "Add time rate for Tue" at bounding box center [236, 223] width 10 height 10
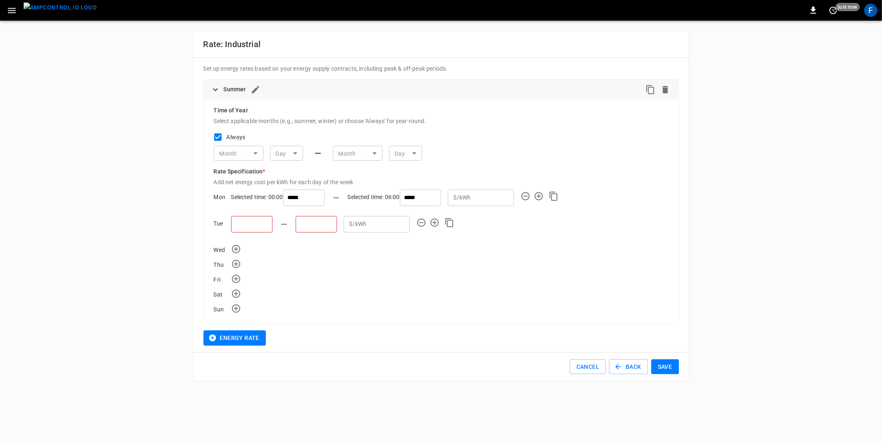
click at [261, 223] on input "text" at bounding box center [251, 224] width 41 height 17
click at [534, 197] on icon "Add time rate for Mon" at bounding box center [538, 196] width 8 height 8
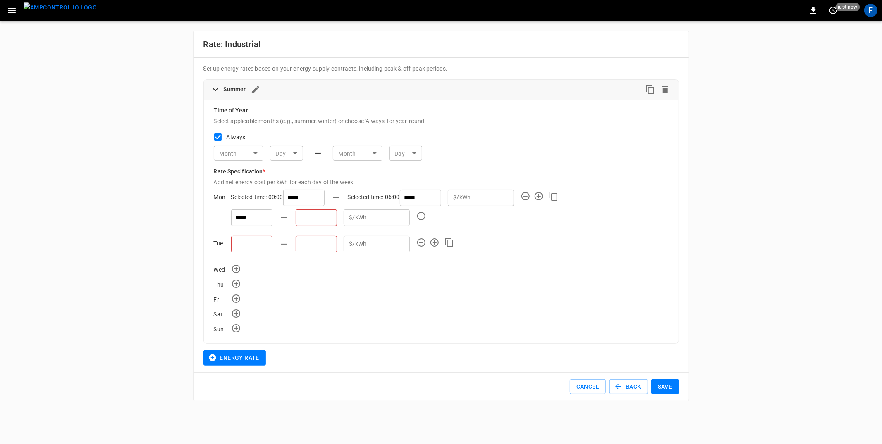
click at [327, 212] on input "text" at bounding box center [316, 218] width 41 height 17
type input "*****"
click at [534, 197] on icon "Add time rate for Mon" at bounding box center [539, 196] width 10 height 10
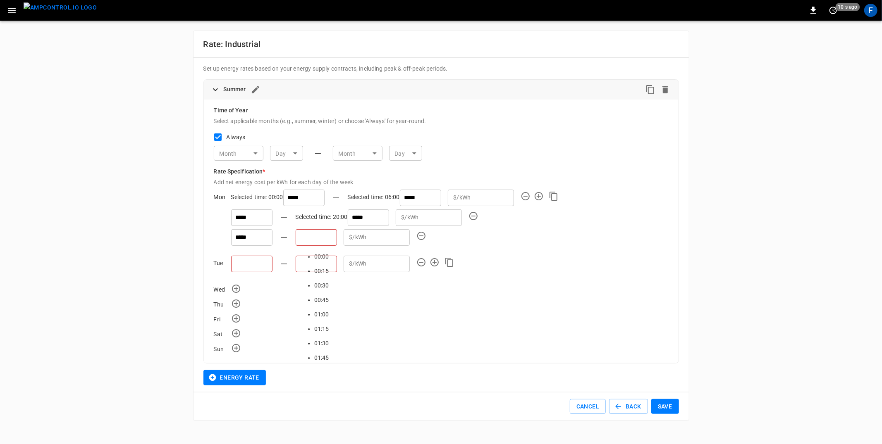
click at [317, 234] on input "text" at bounding box center [316, 237] width 41 height 17
type input "*****"
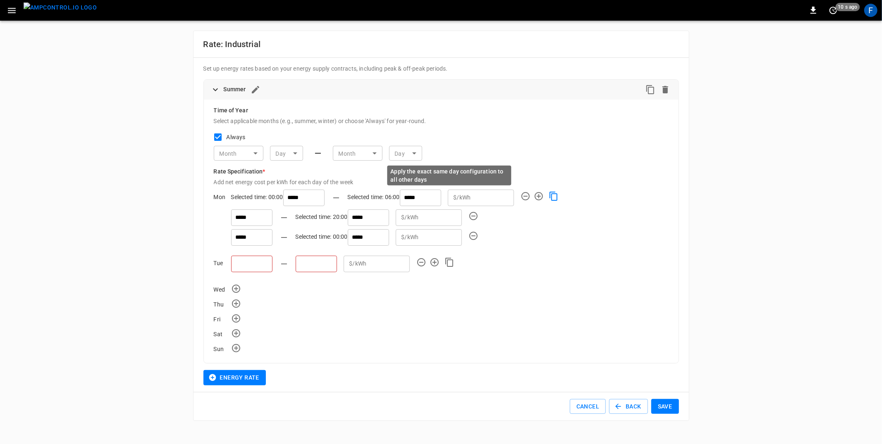
click at [549, 196] on icon "Copy Mon time rates to all days" at bounding box center [554, 196] width 10 height 10
type input "*****"
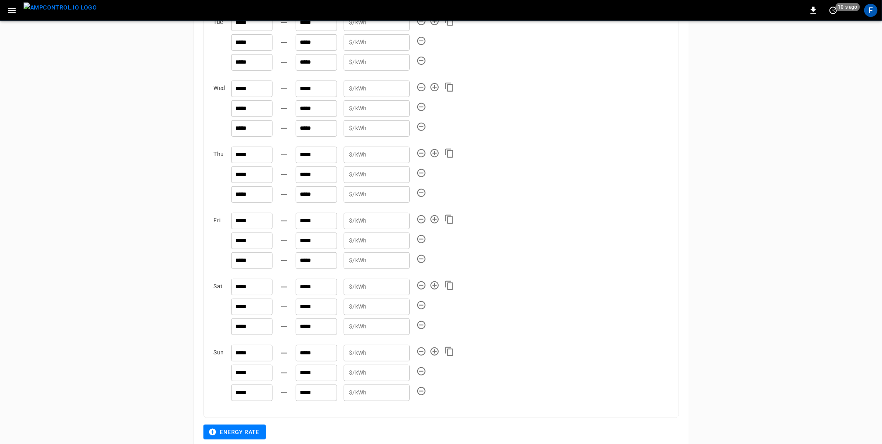
scroll to position [282, 0]
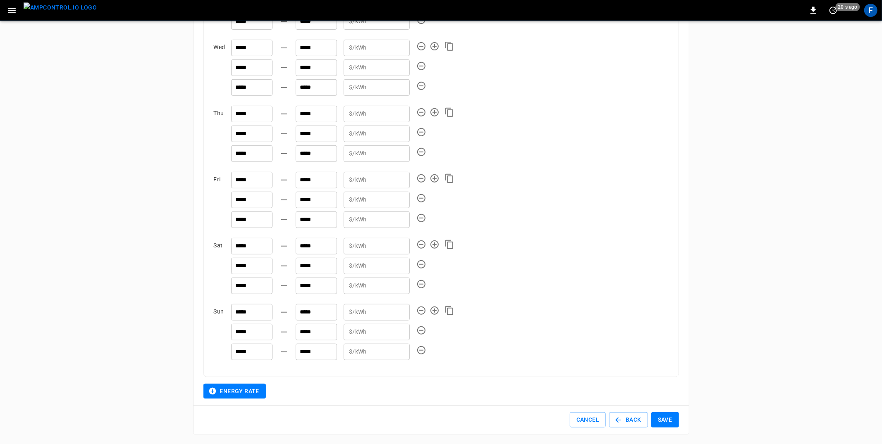
click at [239, 243] on input "*****" at bounding box center [251, 246] width 41 height 17
click at [366, 270] on div "$/kWh * ​" at bounding box center [376, 266] width 66 height 17
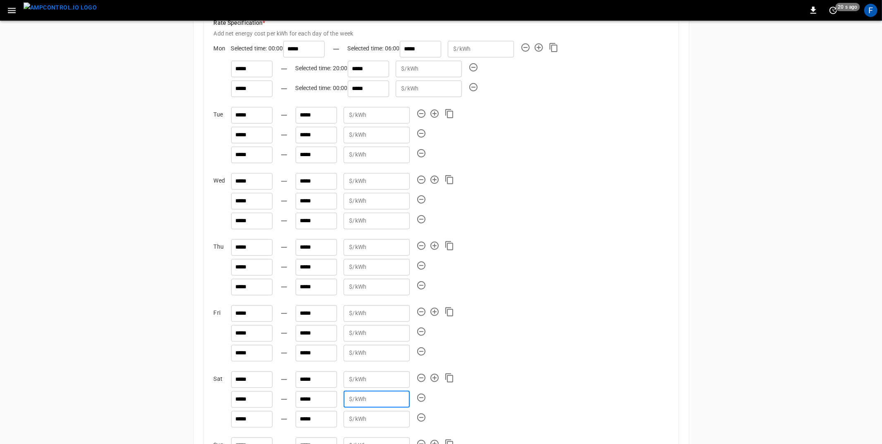
scroll to position [0, 0]
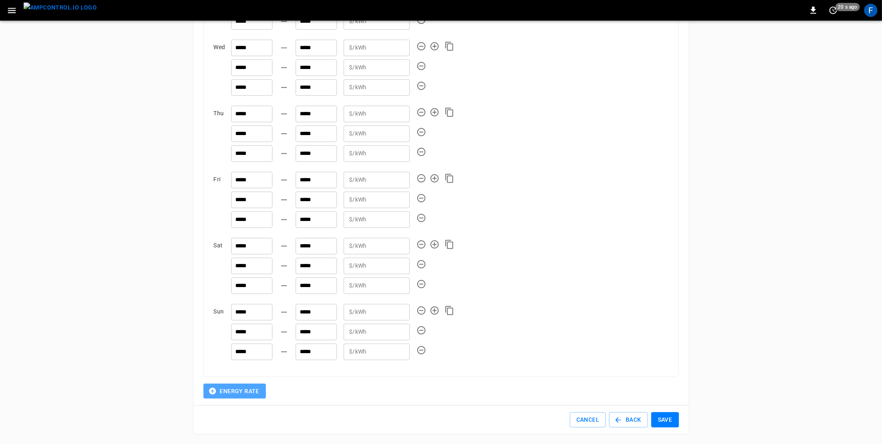
click at [245, 389] on button "Energy Rate" at bounding box center [234, 391] width 62 height 15
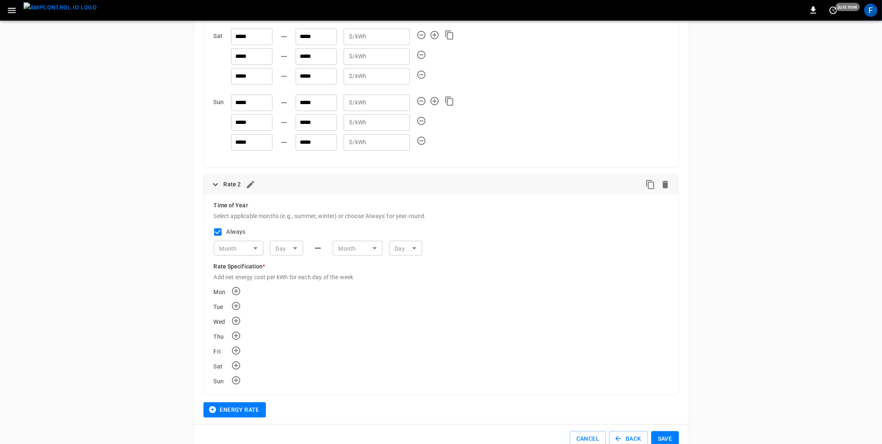
scroll to position [510, 0]
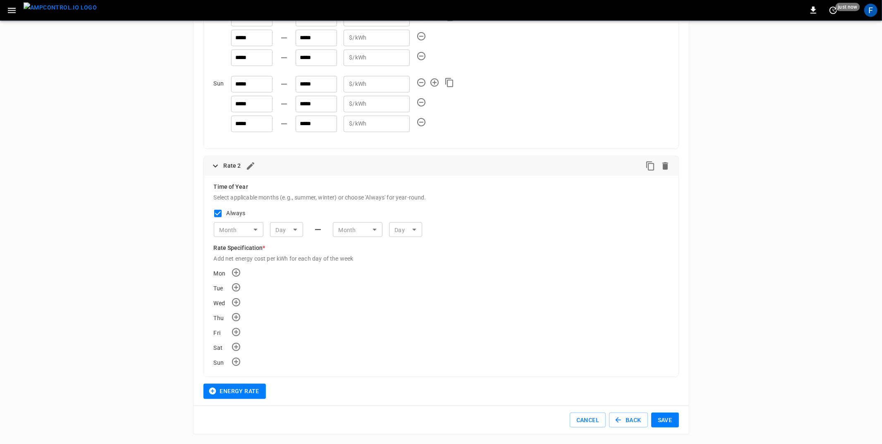
click at [665, 422] on button "Save" at bounding box center [665, 420] width 28 height 15
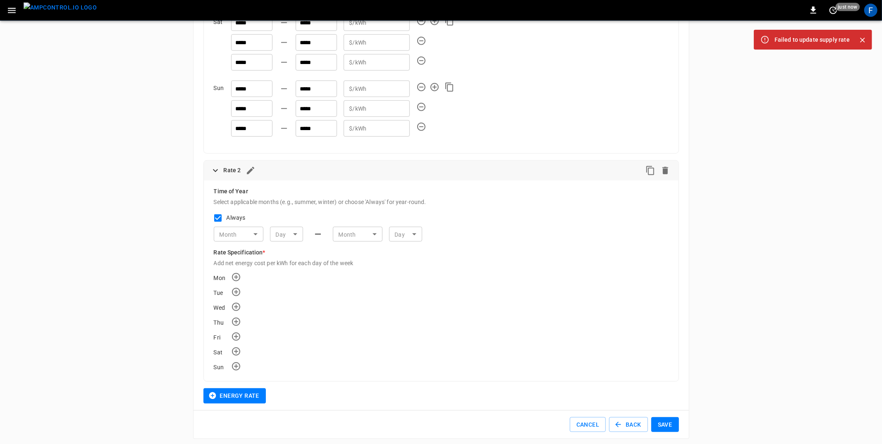
scroll to position [539, 0]
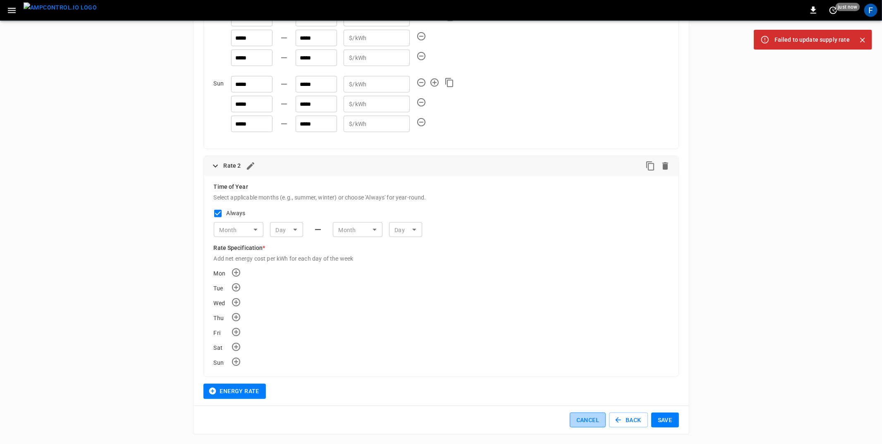
click at [596, 417] on button "Cancel" at bounding box center [588, 420] width 36 height 15
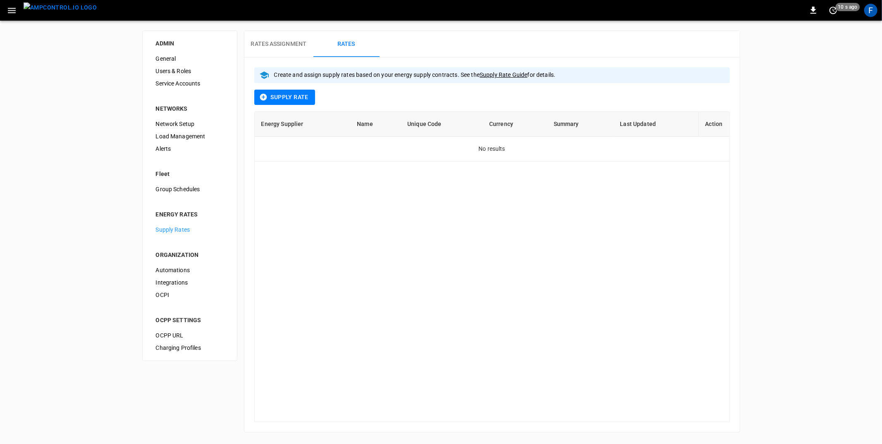
click at [297, 51] on button "Rates Assignment" at bounding box center [278, 44] width 69 height 26
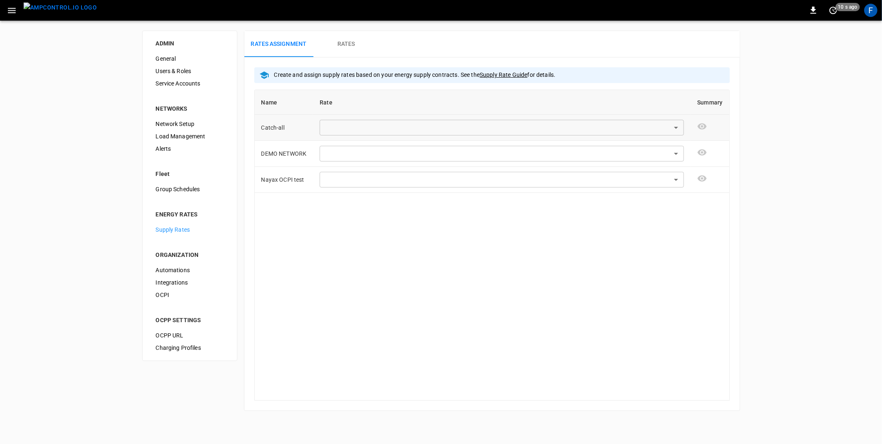
click at [366, 136] on td "​ ​" at bounding box center [501, 128] width 377 height 26
click at [373, 124] on body "0 10 s ago F ADMIN General Users & Roles Service Accounts NETWORKS Network Setu…" at bounding box center [441, 210] width 882 height 421
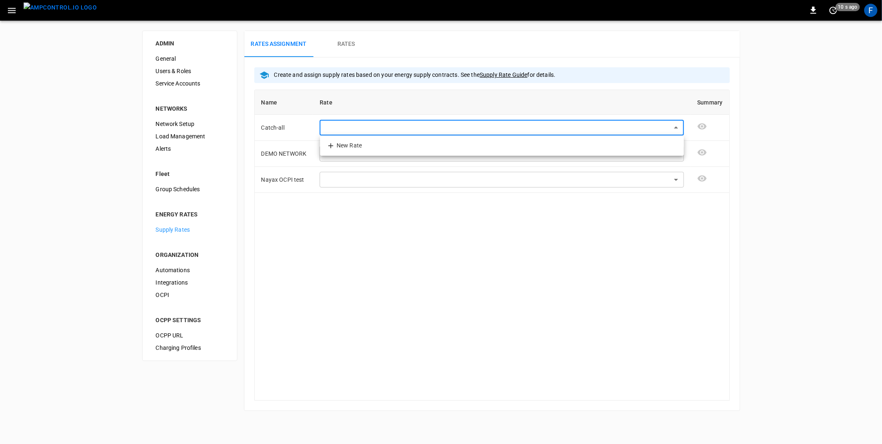
click at [405, 123] on div at bounding box center [441, 222] width 882 height 444
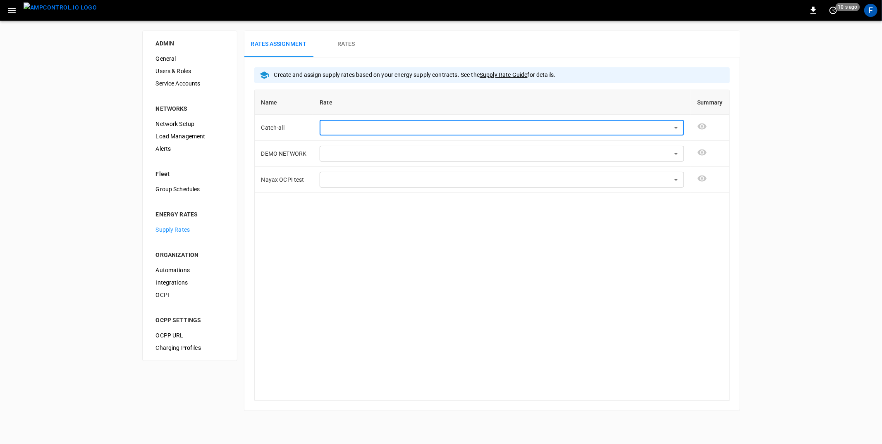
click at [189, 295] on span "OCPI" at bounding box center [190, 295] width 68 height 9
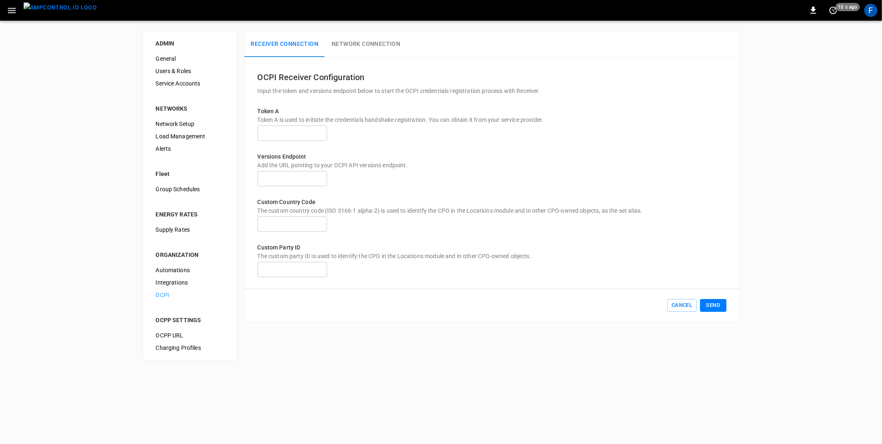
type input "**********"
type input "**"
type input "***"
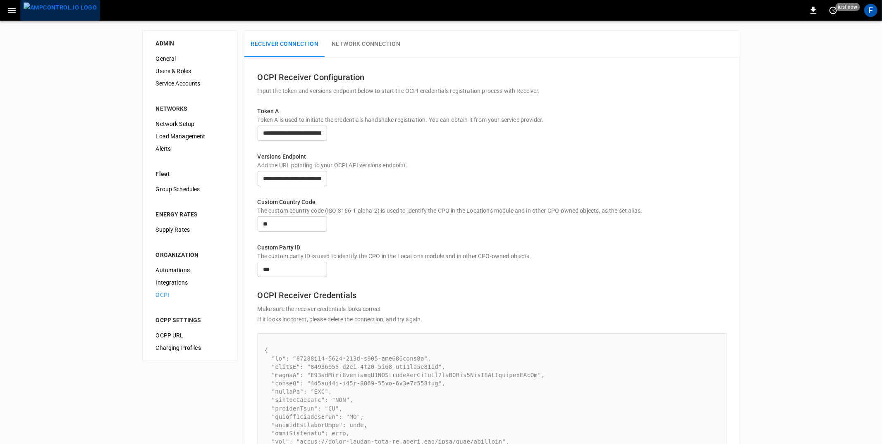
click at [72, 9] on img "menu" at bounding box center [60, 7] width 73 height 10
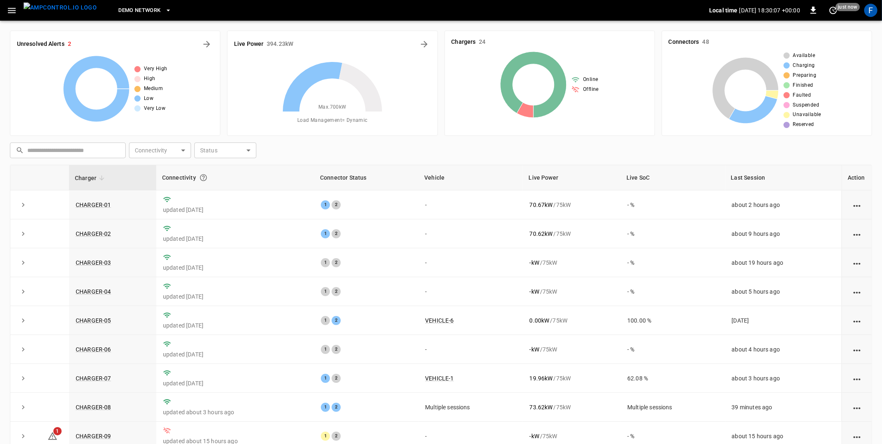
click at [15, 14] on icon "button" at bounding box center [12, 10] width 10 height 10
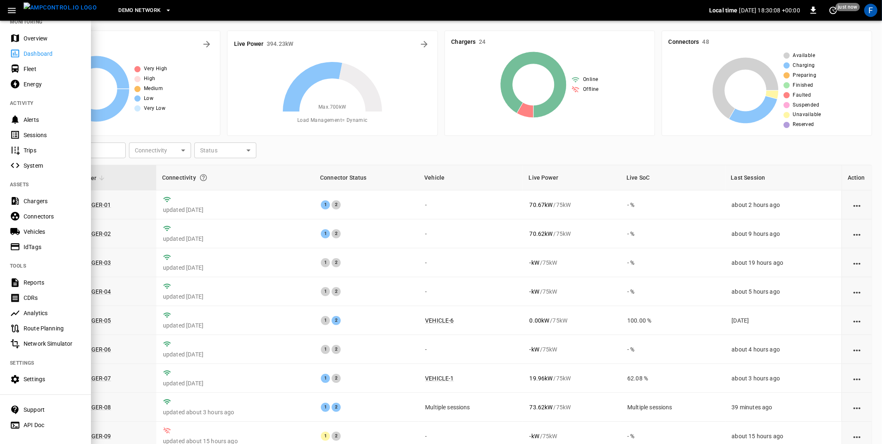
scroll to position [15, 0]
click at [58, 422] on div "API Doc" at bounding box center [52, 425] width 57 height 8
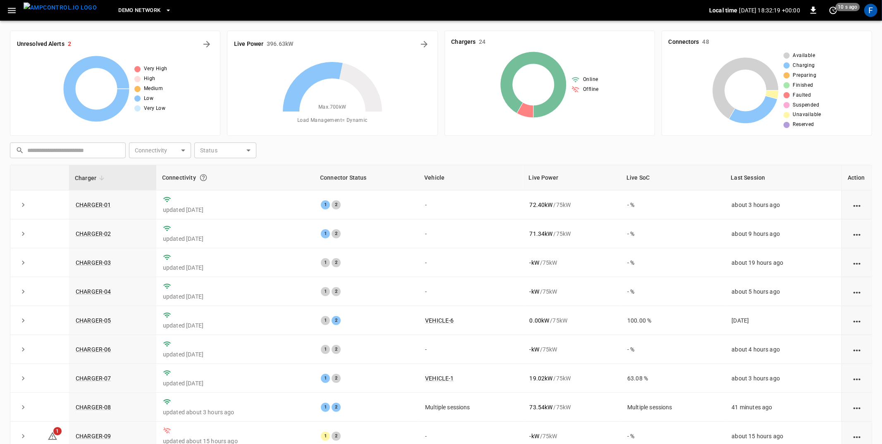
click at [14, 12] on icon "button" at bounding box center [12, 10] width 10 height 10
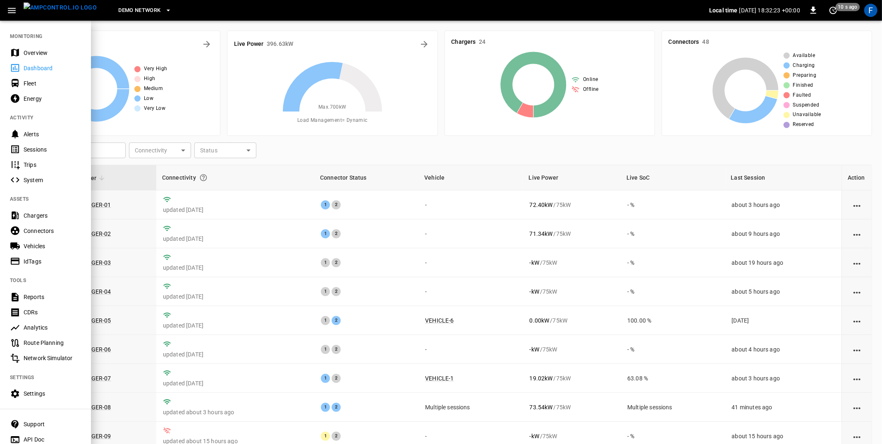
click at [45, 330] on div "Analytics" at bounding box center [52, 328] width 57 height 8
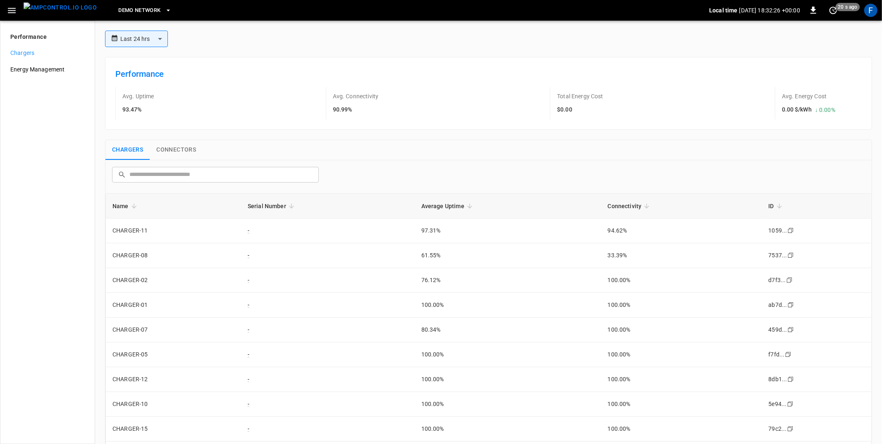
click at [15, 13] on icon "button" at bounding box center [12, 10] width 8 height 5
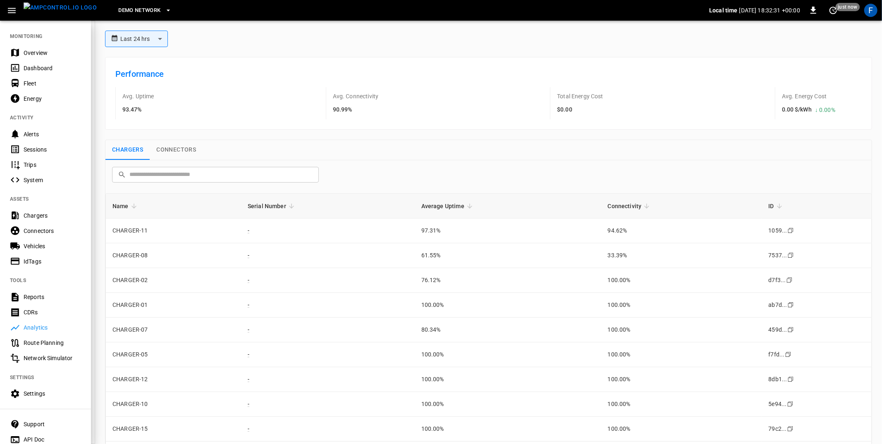
click at [36, 300] on div "Reports" at bounding box center [52, 297] width 57 height 8
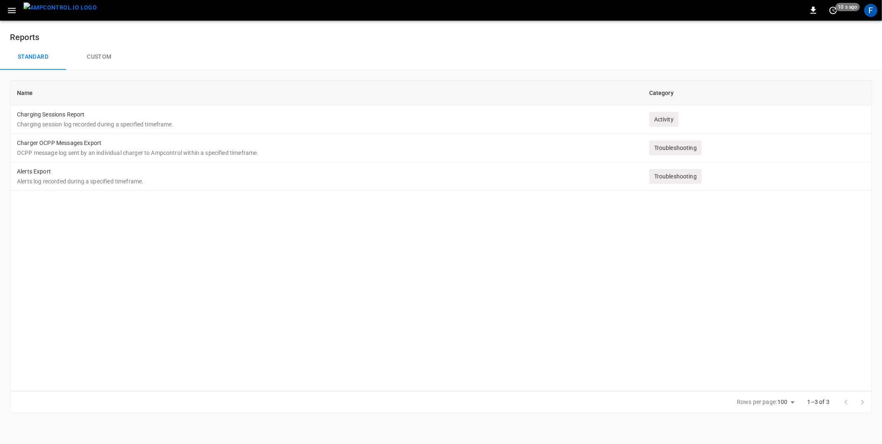
click at [7, 12] on icon "button" at bounding box center [12, 10] width 10 height 10
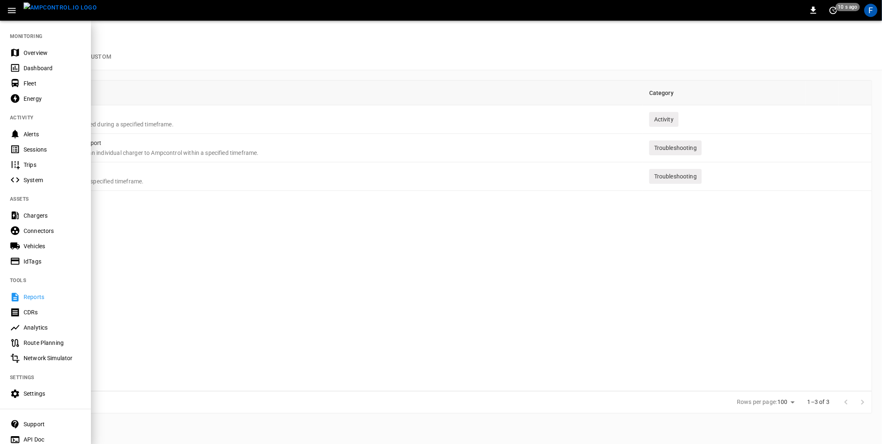
click at [48, 97] on div "Energy" at bounding box center [52, 99] width 57 height 8
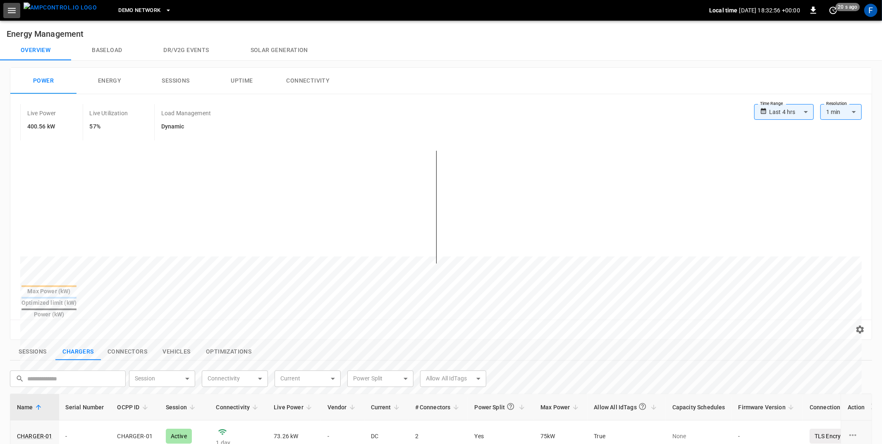
click at [11, 12] on icon "button" at bounding box center [12, 10] width 10 height 10
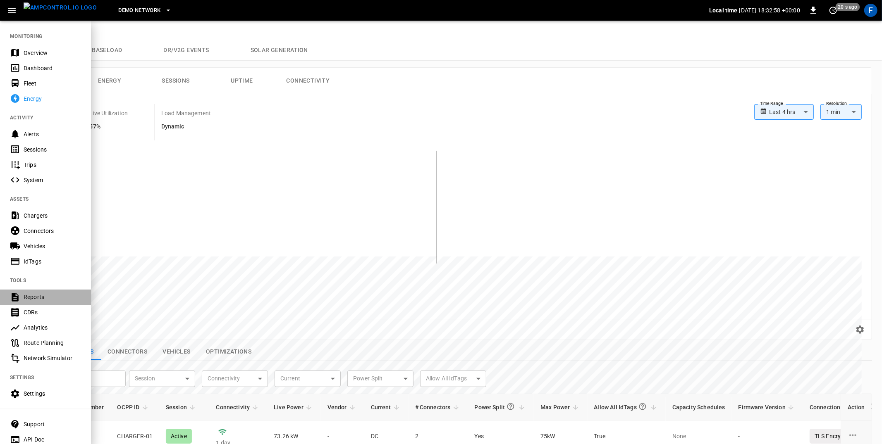
click at [52, 300] on div "Reports" at bounding box center [52, 297] width 57 height 8
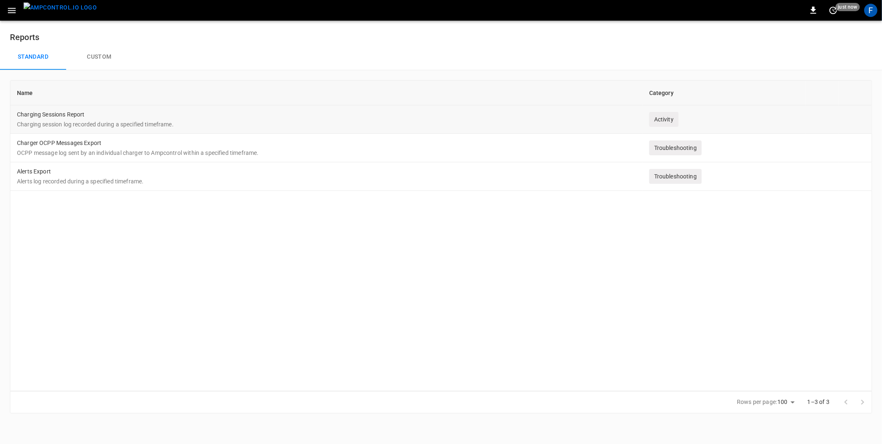
click at [213, 128] on p "Charging session log recorded during a specified timeframe." at bounding box center [326, 124] width 619 height 8
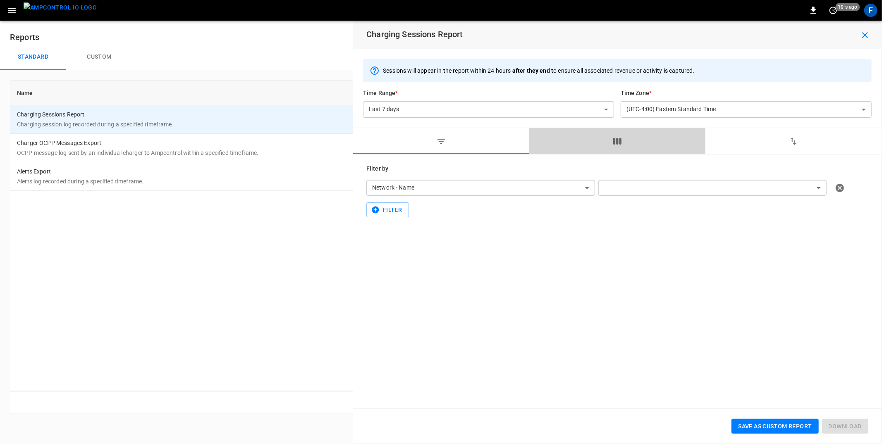
click at [633, 138] on button "button" at bounding box center [617, 141] width 176 height 26
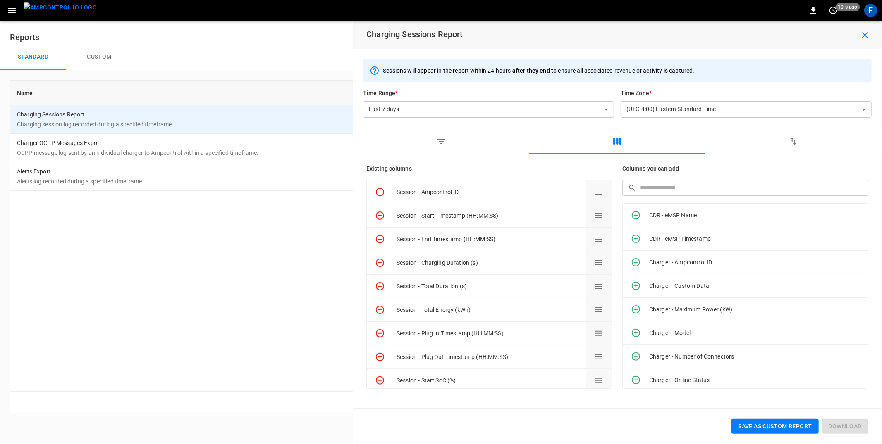
click at [688, 188] on input "text" at bounding box center [750, 187] width 223 height 15
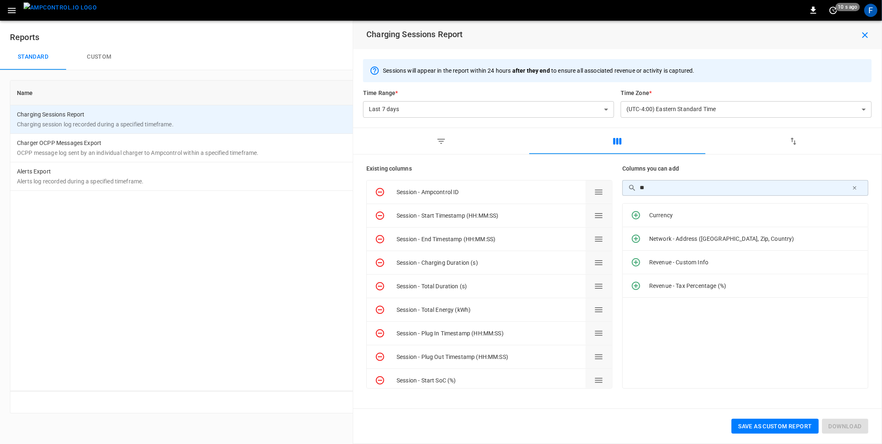
drag, startPoint x: 651, startPoint y: 263, endPoint x: 704, endPoint y: 267, distance: 53.0
click at [704, 267] on div "Revenue - Custom Info" at bounding box center [745, 263] width 245 height 24
click at [669, 188] on input "**" at bounding box center [742, 187] width 207 height 15
type input "*"
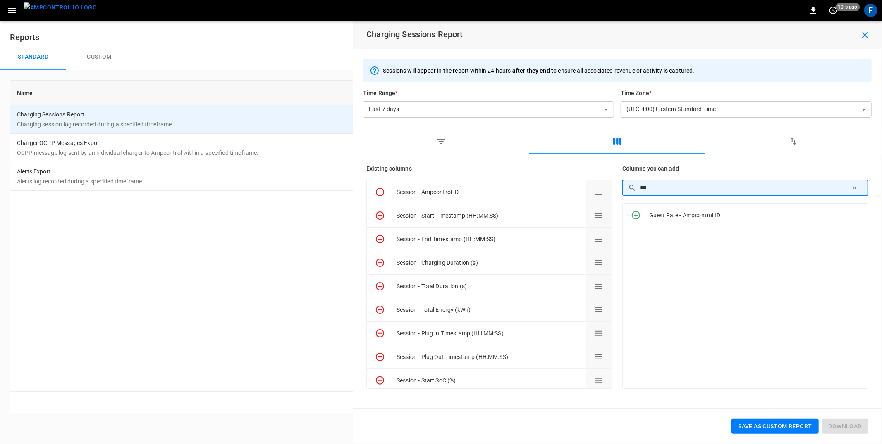
click at [667, 187] on input "***" at bounding box center [742, 187] width 207 height 15
type input "*"
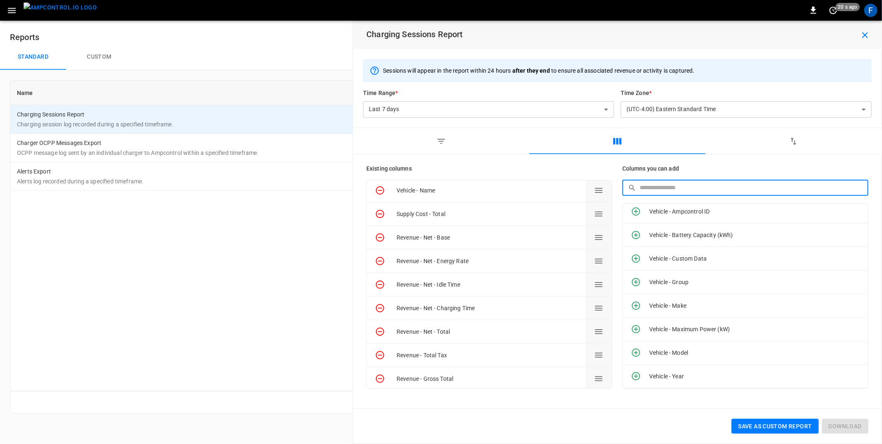
scroll to position [405, 0]
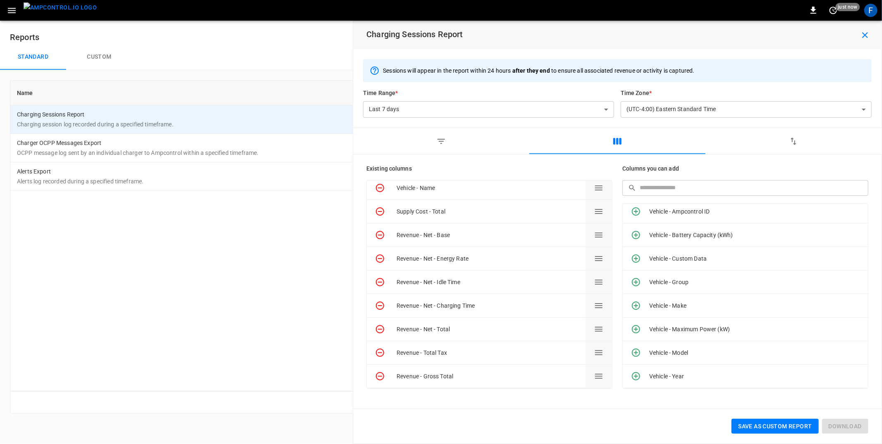
click at [460, 243] on div "Revenue - Net - Base" at bounding box center [489, 236] width 245 height 24
drag, startPoint x: 424, startPoint y: 233, endPoint x: 446, endPoint y: 233, distance: 21.5
click at [446, 233] on div "Revenue - Net - Base" at bounding box center [489, 235] width 186 height 8
drag, startPoint x: 447, startPoint y: 255, endPoint x: 427, endPoint y: 289, distance: 39.5
click at [493, 260] on div "Revenue - Net - Energy Rate" at bounding box center [489, 259] width 186 height 8
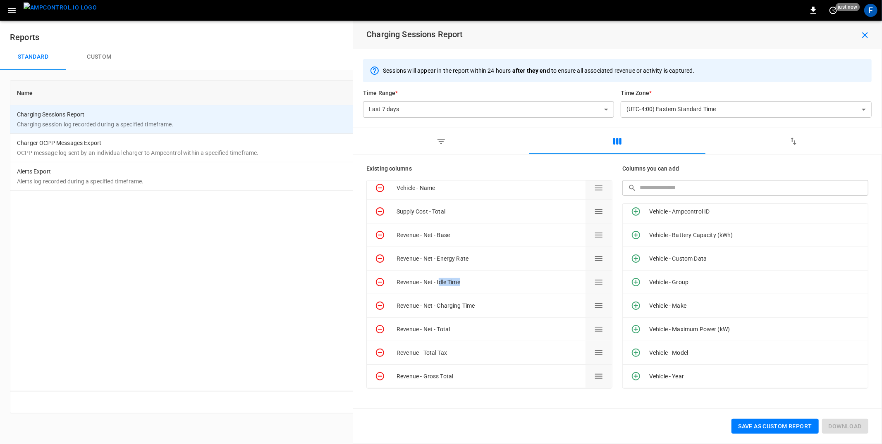
drag, startPoint x: 441, startPoint y: 281, endPoint x: 447, endPoint y: 305, distance: 25.2
click at [460, 282] on div "Revenue - Net - Idle Time" at bounding box center [489, 282] width 186 height 8
drag, startPoint x: 446, startPoint y: 305, endPoint x: 483, endPoint y: 308, distance: 37.3
click at [483, 308] on div "Revenue - Net - Charging Time" at bounding box center [489, 306] width 186 height 8
drag, startPoint x: 451, startPoint y: 330, endPoint x: 439, endPoint y: 358, distance: 30.2
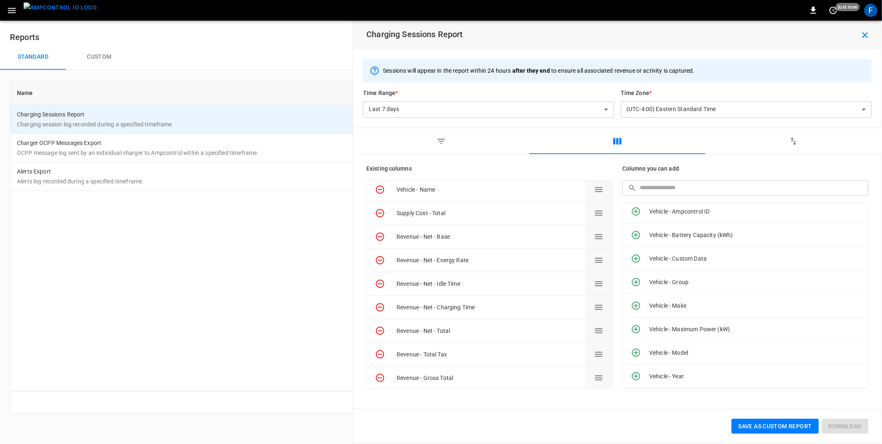
click at [450, 331] on div "Revenue - Net - Total" at bounding box center [489, 331] width 186 height 8
drag, startPoint x: 432, startPoint y: 360, endPoint x: 440, endPoint y: 372, distance: 14.9
click at [459, 358] on div "Revenue - Total Tax" at bounding box center [489, 355] width 245 height 24
drag, startPoint x: 466, startPoint y: 382, endPoint x: 483, endPoint y: 383, distance: 17.0
click at [483, 383] on div "Revenue - Gross Total" at bounding box center [489, 377] width 245 height 24
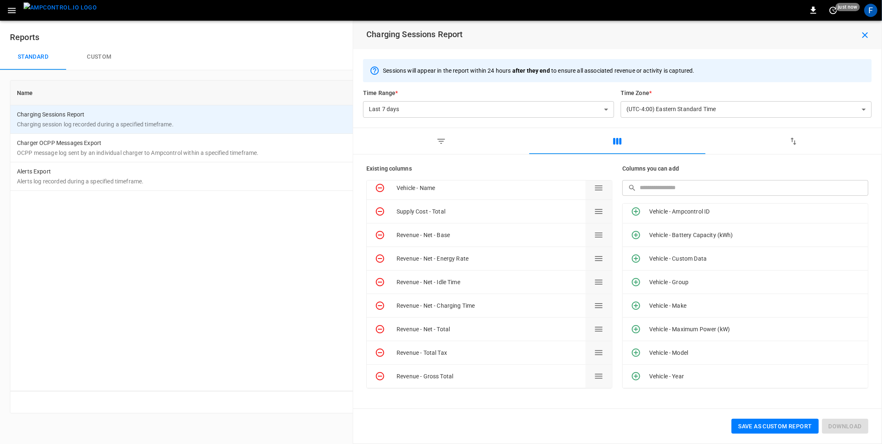
click at [494, 375] on div "Revenue - Gross Total" at bounding box center [489, 376] width 186 height 8
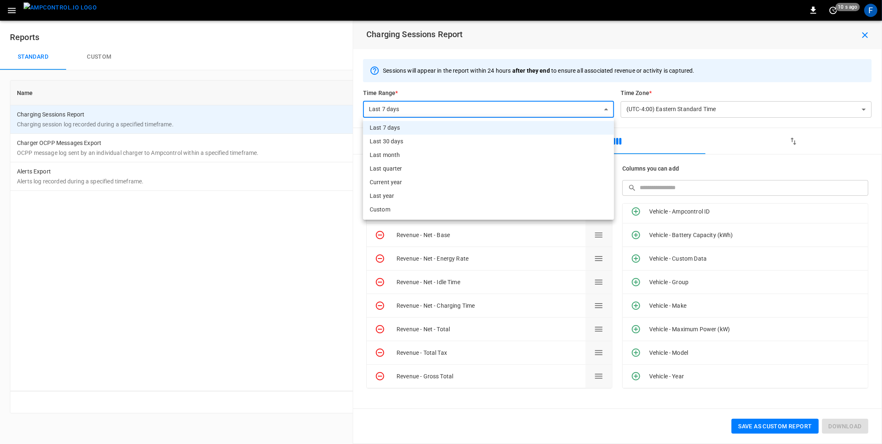
click at [493, 105] on body "**********" at bounding box center [441, 212] width 882 height 424
click at [464, 102] on div at bounding box center [441, 222] width 882 height 444
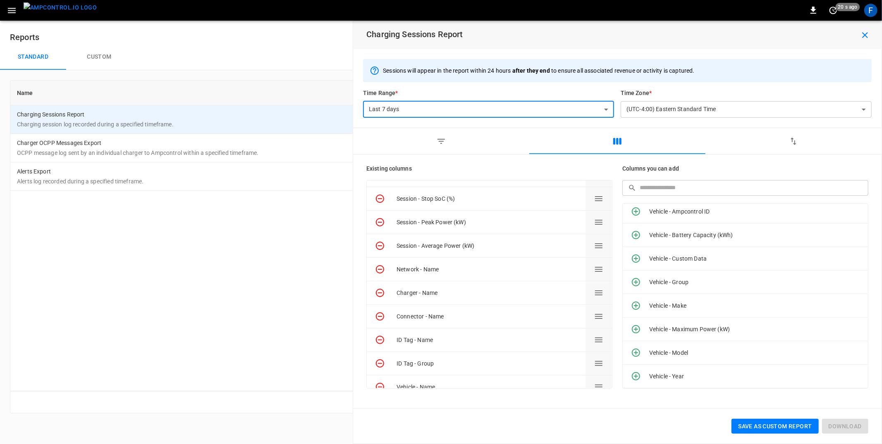
scroll to position [165, 0]
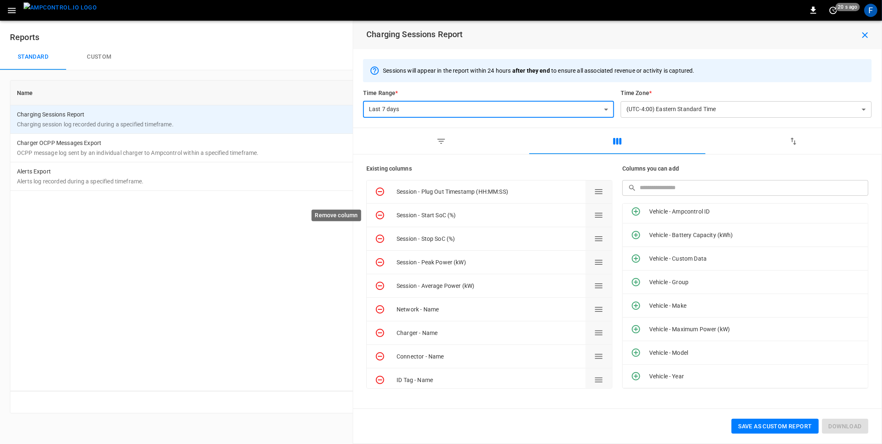
click at [379, 215] on icon "Remove column" at bounding box center [380, 215] width 8 height 8
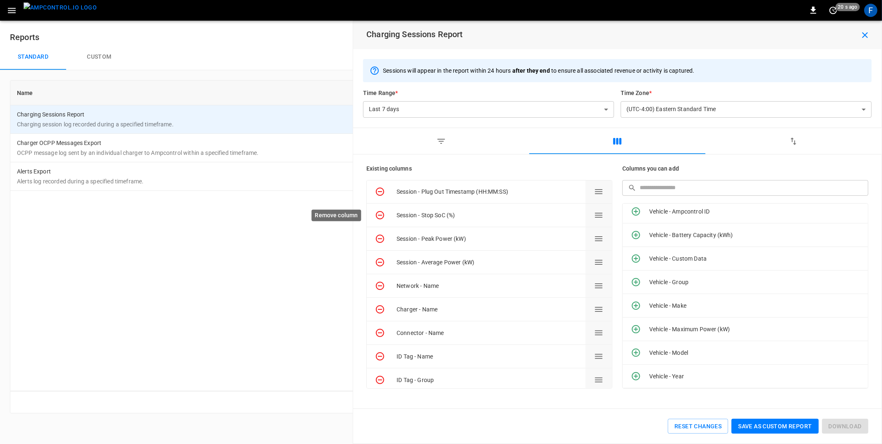
click at [378, 216] on icon "Remove column" at bounding box center [380, 215] width 10 height 10
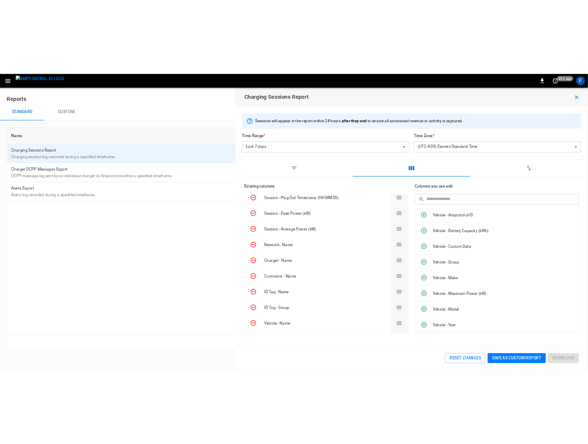
scroll to position [172, 0]
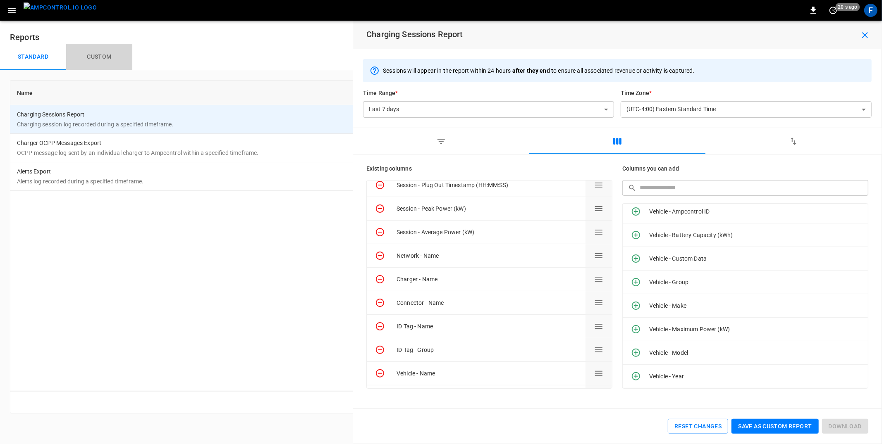
click at [104, 55] on button "Custom" at bounding box center [99, 57] width 66 height 26
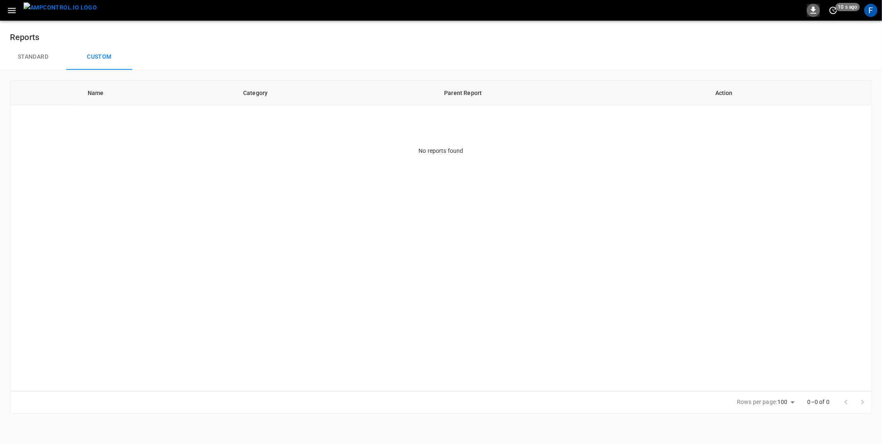
click at [705, 10] on icon "button" at bounding box center [813, 10] width 6 height 7
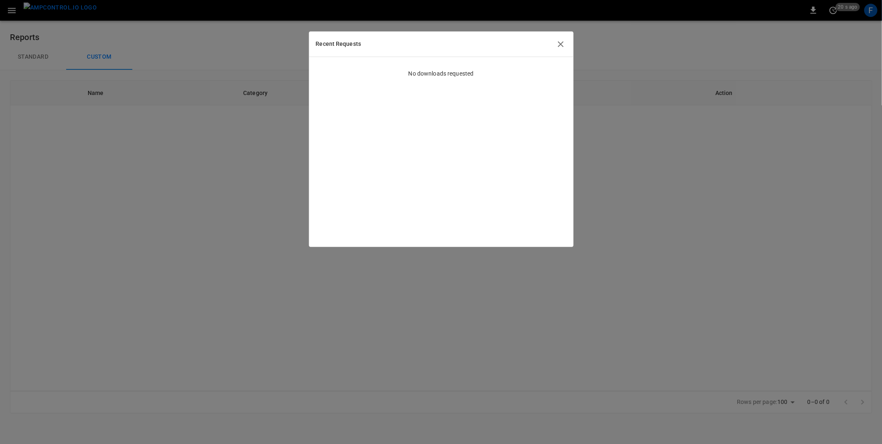
click at [561, 47] on icon "button" at bounding box center [561, 44] width 10 height 10
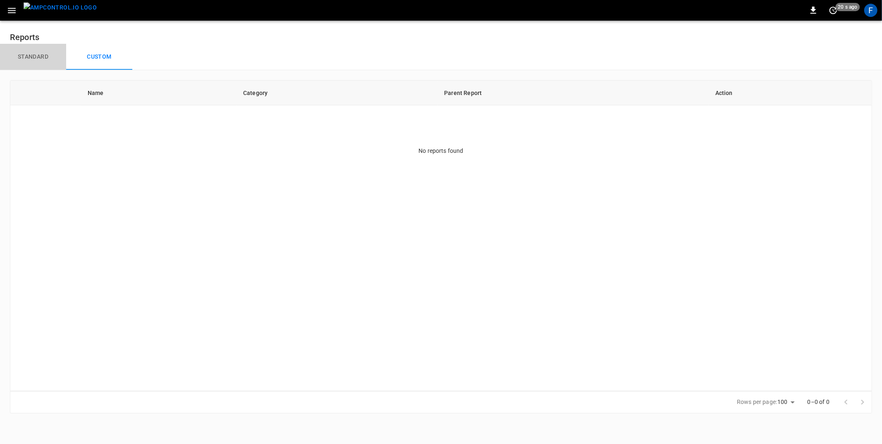
click at [41, 53] on button "Standard" at bounding box center [33, 57] width 66 height 26
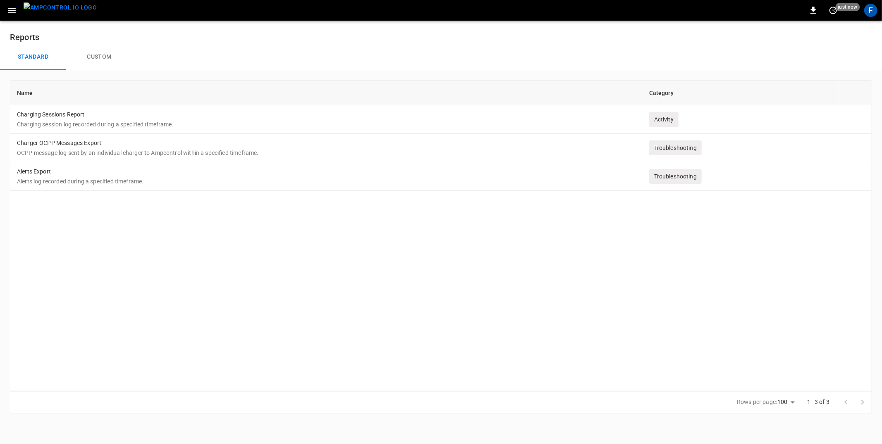
click at [58, 4] on img "menu" at bounding box center [60, 7] width 73 height 10
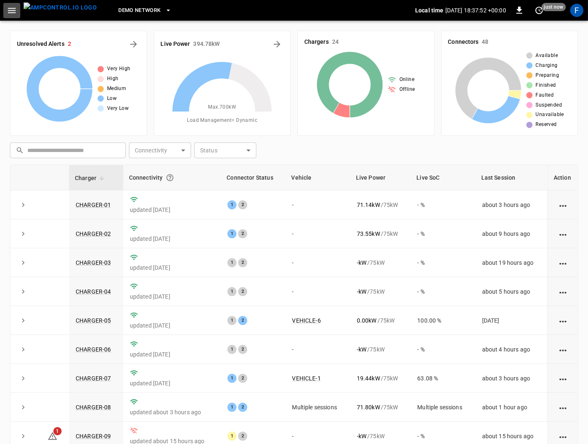
click at [19, 10] on button "button" at bounding box center [11, 10] width 17 height 15
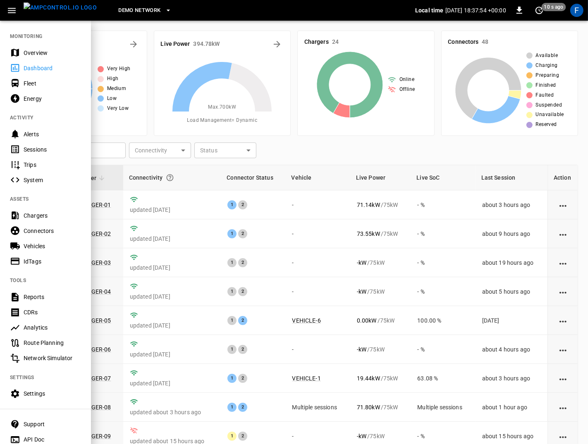
drag, startPoint x: 47, startPoint y: 399, endPoint x: 48, endPoint y: 395, distance: 4.2
click at [47, 399] on div "Settings" at bounding box center [45, 393] width 91 height 15
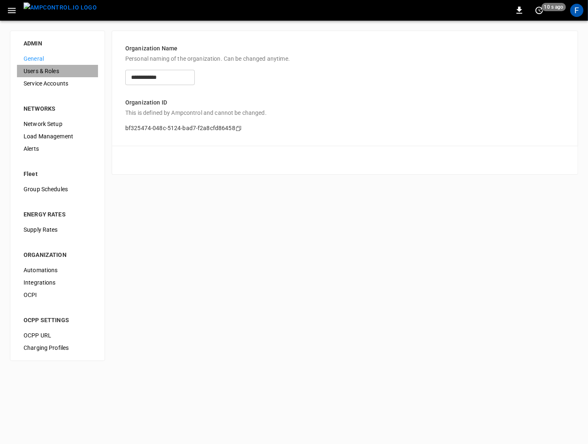
click at [42, 72] on span "Users & Roles" at bounding box center [58, 71] width 68 height 9
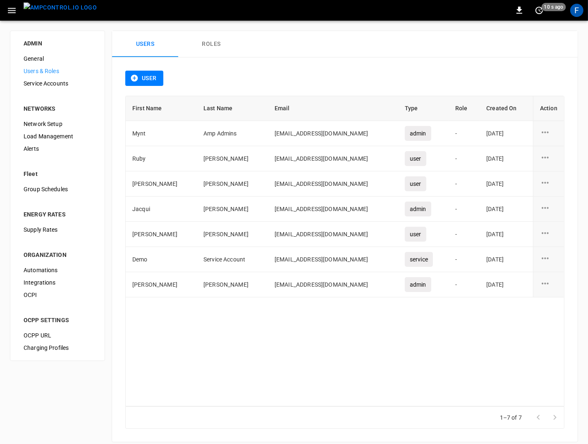
click at [150, 78] on button "User" at bounding box center [144, 78] width 38 height 15
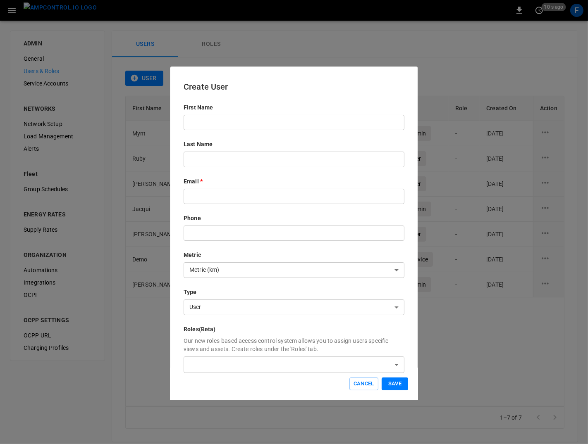
click at [212, 192] on input "text" at bounding box center [294, 196] width 221 height 15
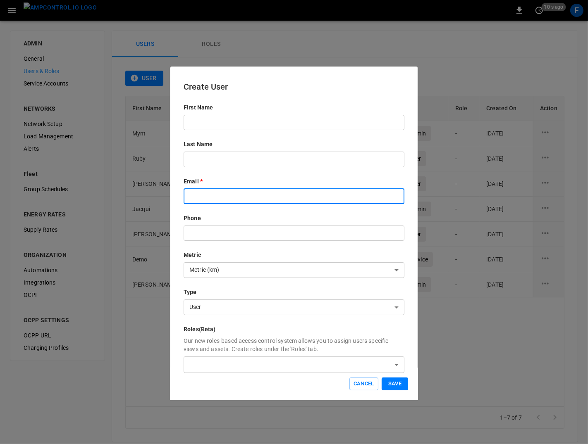
paste input "**********"
drag, startPoint x: 226, startPoint y: 197, endPoint x: 178, endPoint y: 196, distance: 48.0
click at [178, 196] on div "**********" at bounding box center [294, 222] width 248 height 311
type input "**********"
click at [226, 317] on div "**********" at bounding box center [294, 257] width 221 height 309
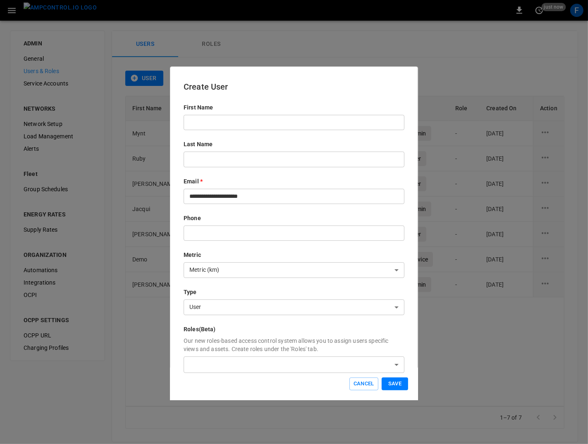
click at [225, 308] on body "0 just now F ADMIN General Users & Roles Service Accounts NETWORKS Network Setu…" at bounding box center [294, 226] width 588 height 453
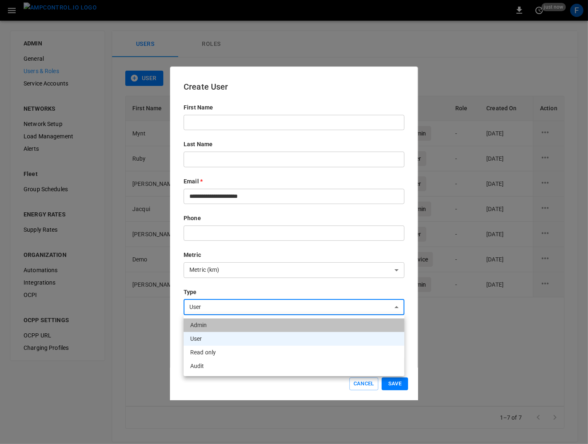
click at [220, 324] on li "Admin" at bounding box center [294, 326] width 221 height 14
type input "*****"
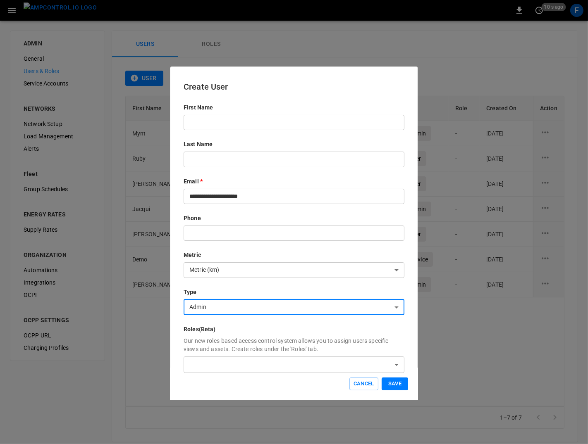
drag, startPoint x: 215, startPoint y: 199, endPoint x: 203, endPoint y: 198, distance: 12.1
click at [215, 199] on input "**********" at bounding box center [294, 196] width 221 height 15
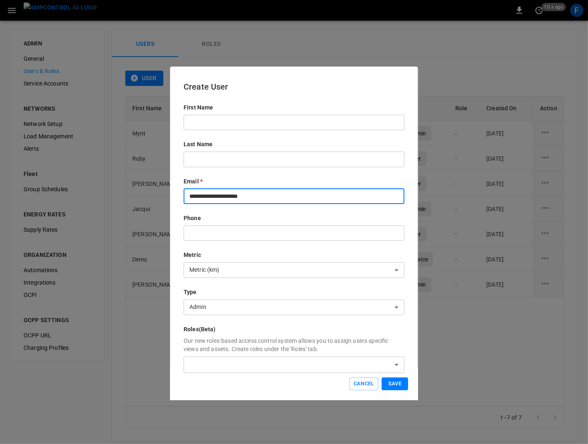
drag, startPoint x: 192, startPoint y: 197, endPoint x: 198, endPoint y: 231, distance: 34.7
click at [191, 200] on input "**********" at bounding box center [294, 196] width 221 height 15
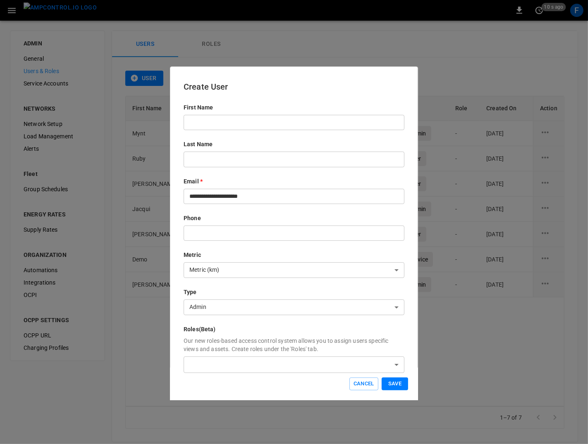
click at [391, 386] on button "Save" at bounding box center [395, 384] width 26 height 13
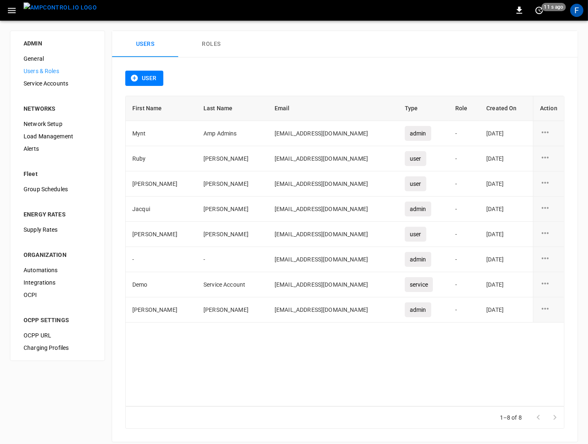
scroll to position [0, 0]
click at [147, 74] on button "User" at bounding box center [144, 77] width 38 height 15
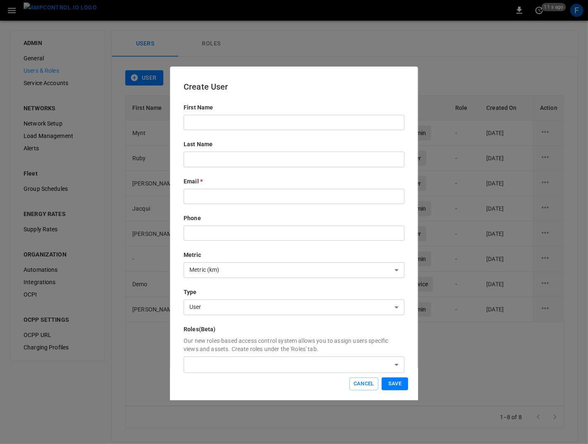
scroll to position [0, 0]
click at [209, 198] on input "text" at bounding box center [294, 196] width 221 height 15
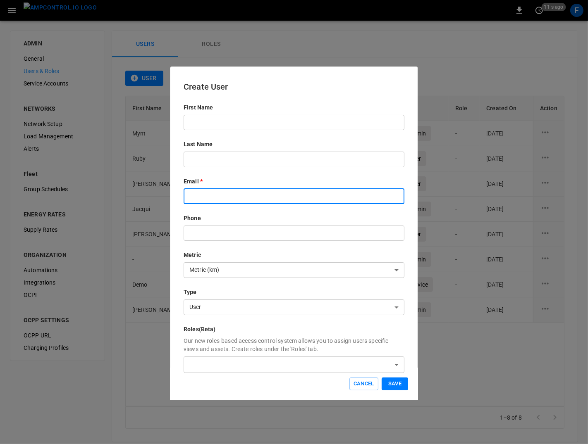
paste input "**********"
drag, startPoint x: 228, startPoint y: 195, endPoint x: 183, endPoint y: 196, distance: 45.5
click at [183, 196] on div "**********" at bounding box center [294, 222] width 248 height 311
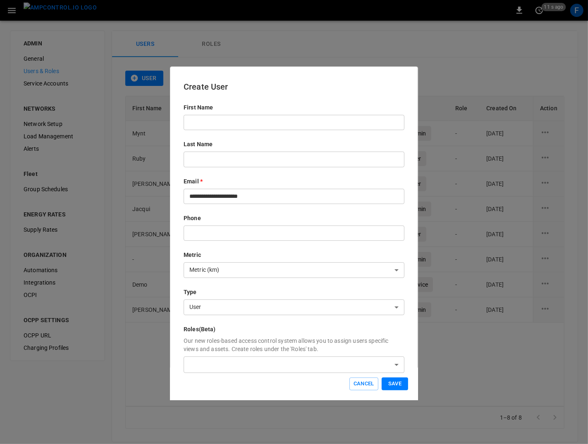
click at [276, 203] on body "0 11 s ago F ADMIN General Users & Roles Service Accounts NETWORKS Network Setu…" at bounding box center [294, 226] width 588 height 453
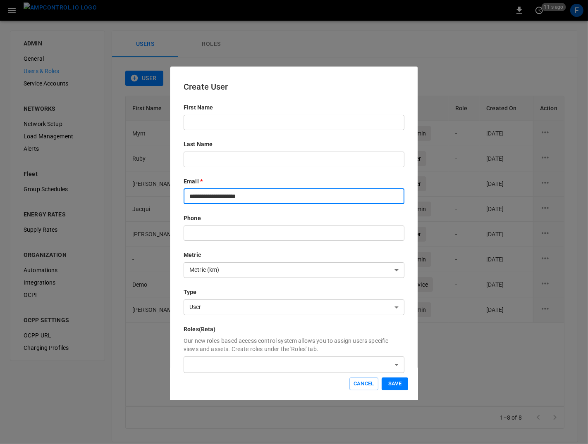
type input "**********"
drag, startPoint x: 235, startPoint y: 332, endPoint x: 231, endPoint y: 316, distance: 16.5
click at [234, 328] on p "Roles (Beta)" at bounding box center [294, 329] width 221 height 8
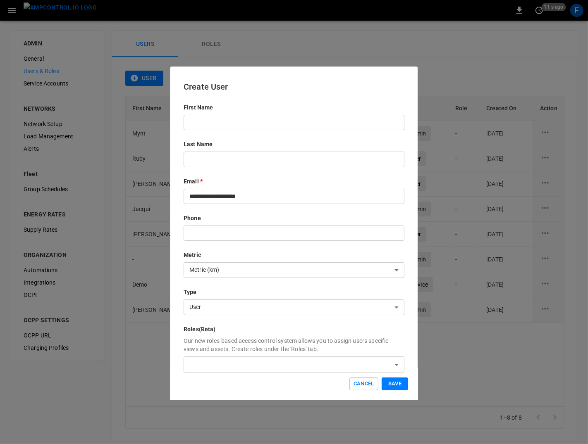
click at [231, 305] on body "0 11 s ago F ADMIN General Users & Roles Service Accounts NETWORKS Network Setu…" at bounding box center [294, 226] width 588 height 453
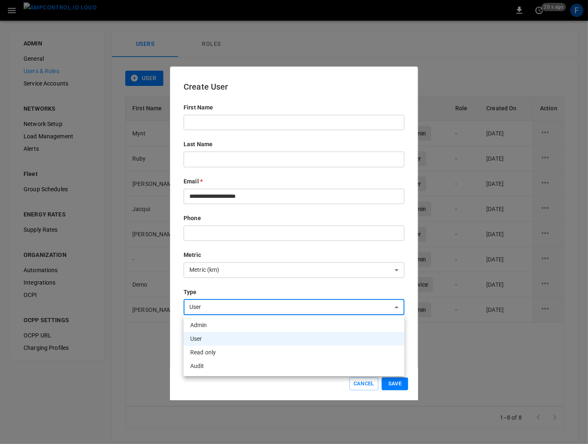
click at [225, 324] on li "Admin" at bounding box center [294, 326] width 221 height 14
type input "*****"
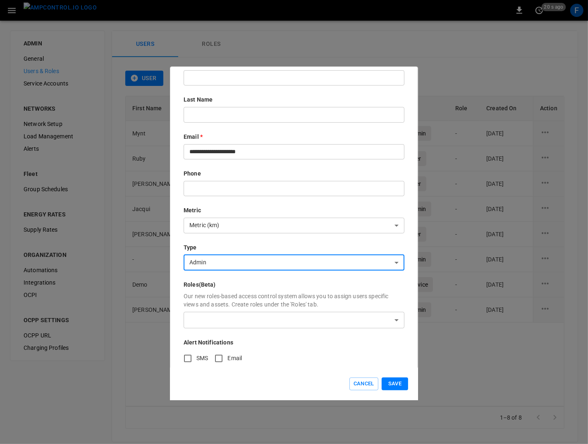
scroll to position [48, 0]
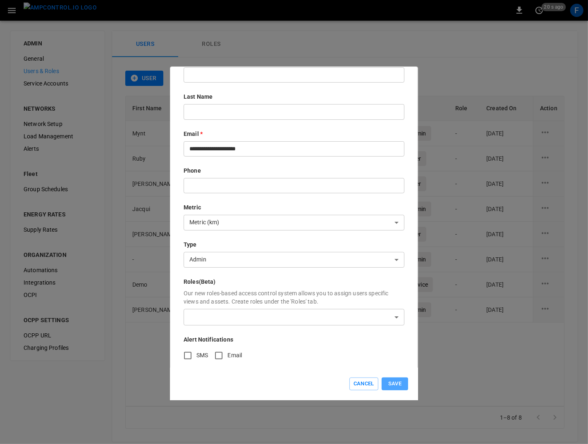
click at [395, 381] on button "Save" at bounding box center [395, 384] width 26 height 13
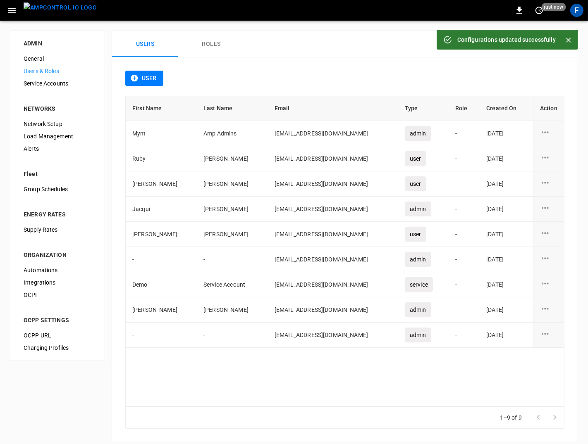
click at [140, 81] on button "User" at bounding box center [144, 78] width 38 height 15
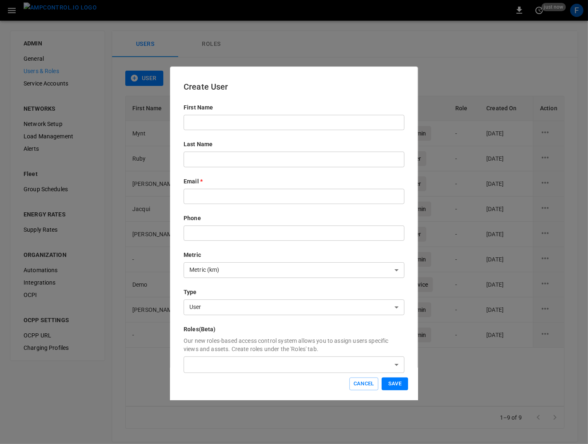
click at [203, 201] on input "text" at bounding box center [294, 196] width 221 height 15
paste input "**********"
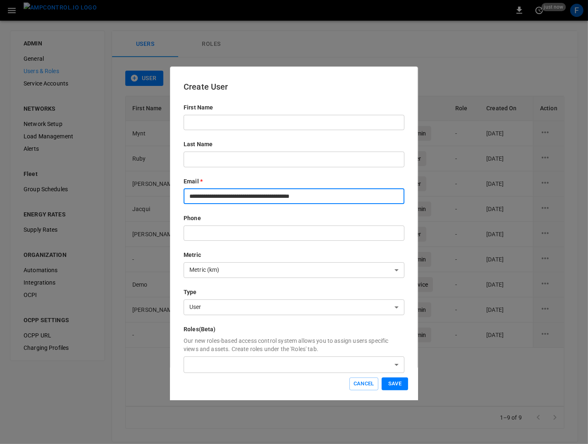
drag, startPoint x: 246, startPoint y: 197, endPoint x: 178, endPoint y: 195, distance: 68.6
click at [178, 195] on div "**********" at bounding box center [294, 222] width 248 height 311
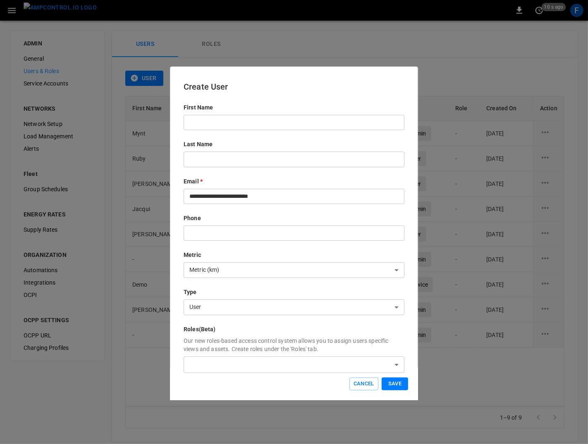
click at [319, 205] on div "**********" at bounding box center [294, 257] width 221 height 309
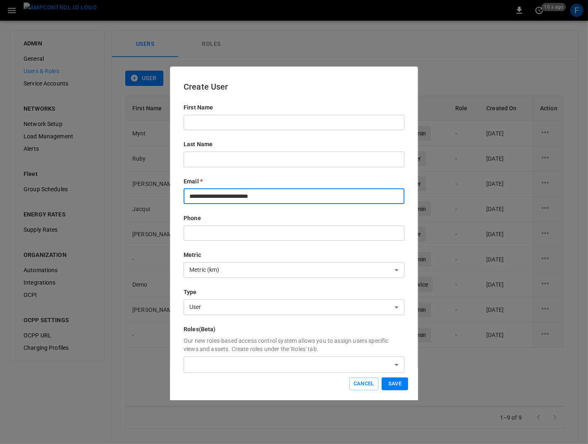
click at [308, 197] on input "**********" at bounding box center [294, 196] width 221 height 15
type input "**********"
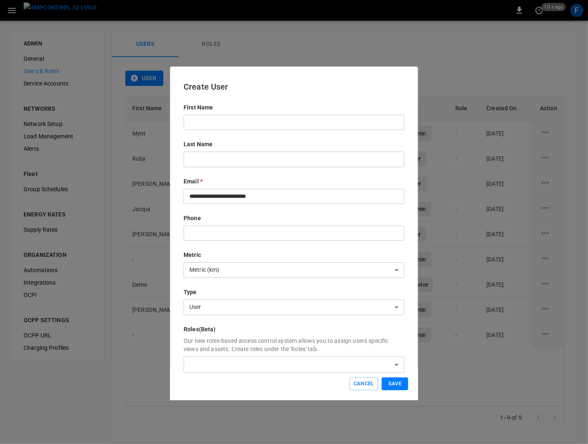
click at [324, 184] on p "Email *" at bounding box center [294, 181] width 221 height 8
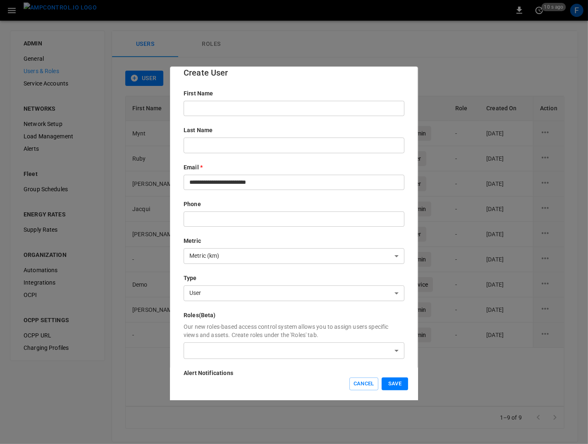
scroll to position [14, 0]
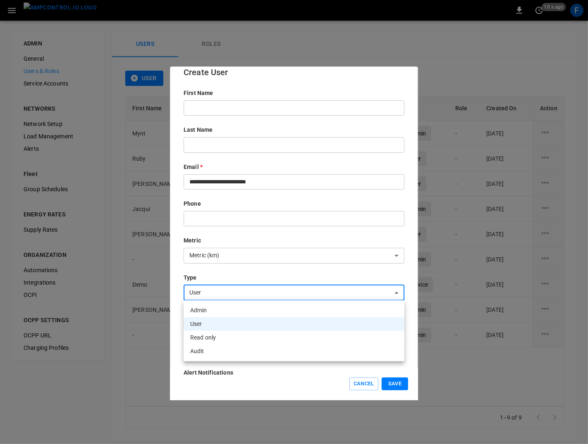
click at [270, 295] on body "0 10 s ago F ADMIN General Users & Roles Service Accounts NETWORKS Network Setu…" at bounding box center [294, 226] width 588 height 453
click at [258, 307] on li "Admin" at bounding box center [294, 311] width 221 height 14
type input "*****"
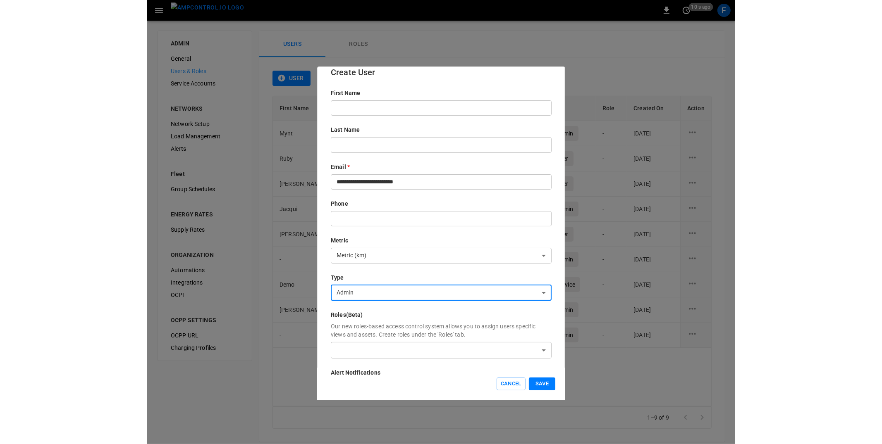
scroll to position [48, 0]
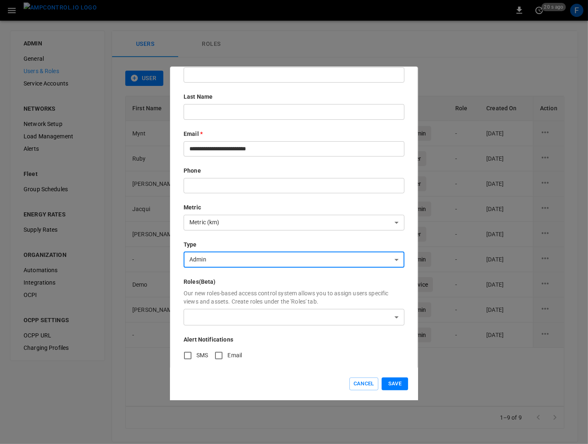
click at [284, 148] on input "**********" at bounding box center [294, 148] width 221 height 15
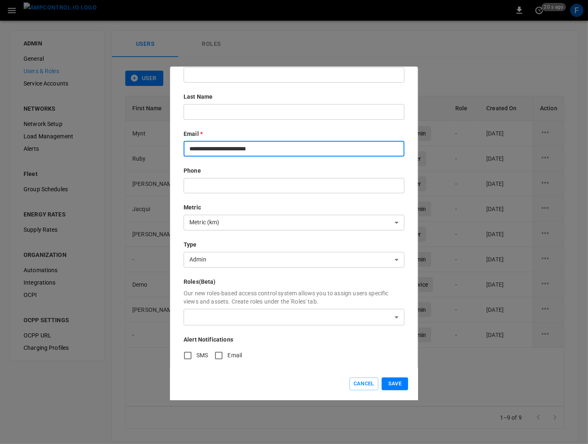
click at [394, 386] on button "Save" at bounding box center [395, 384] width 26 height 13
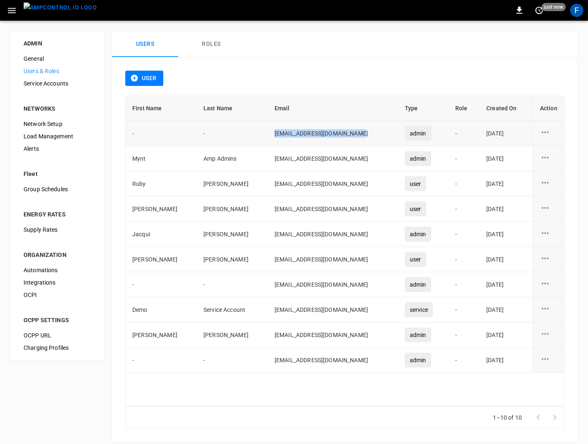
drag, startPoint x: 230, startPoint y: 131, endPoint x: 335, endPoint y: 132, distance: 104.6
click at [335, 132] on td "zhollenbeck@myntsystems.com" at bounding box center [333, 133] width 130 height 25
click at [78, 13] on img "menu" at bounding box center [60, 7] width 73 height 10
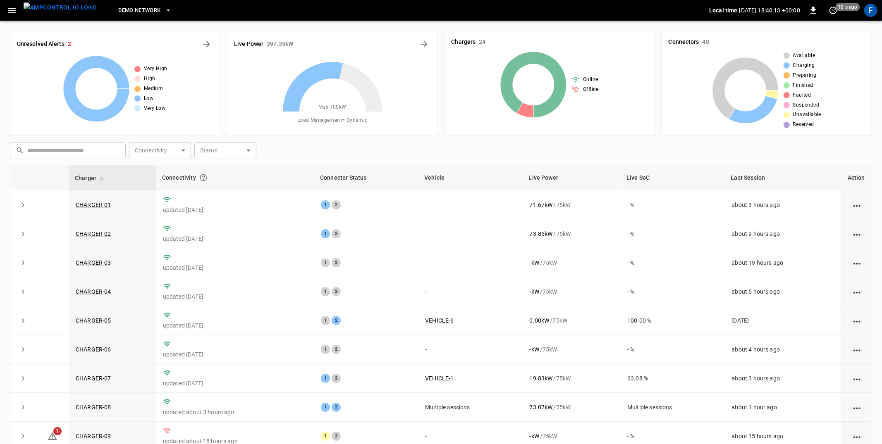
click at [16, 12] on icon "button" at bounding box center [12, 10] width 10 height 10
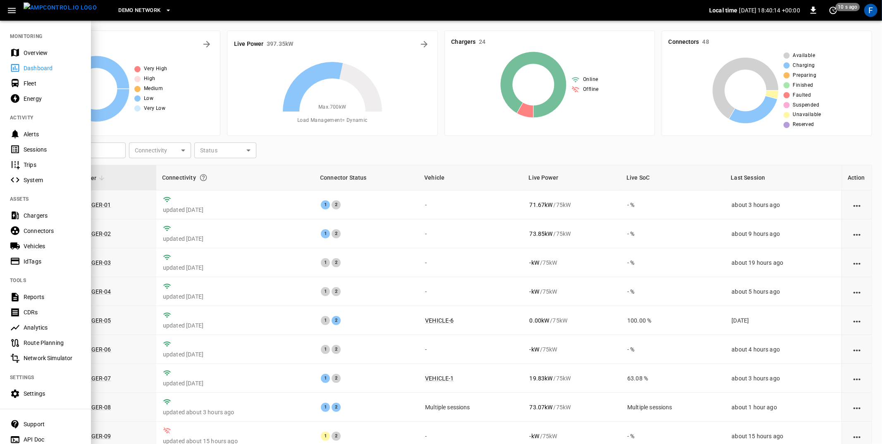
click at [57, 388] on div "Settings" at bounding box center [45, 393] width 91 height 15
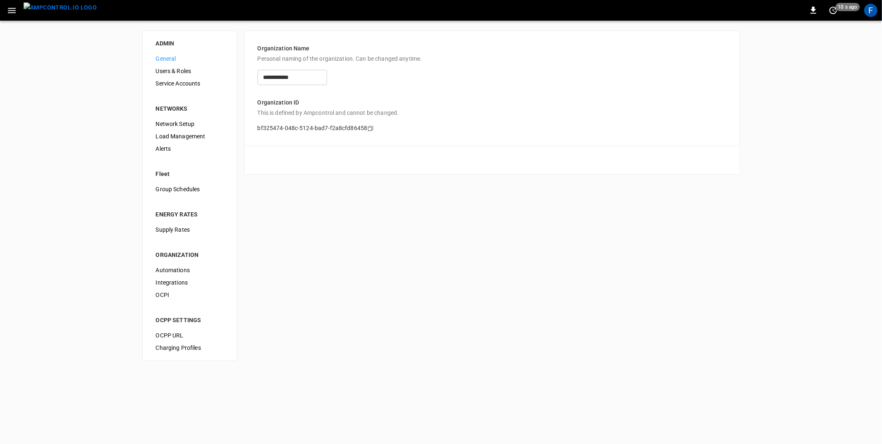
click at [159, 73] on span "Users & Roles" at bounding box center [190, 71] width 68 height 9
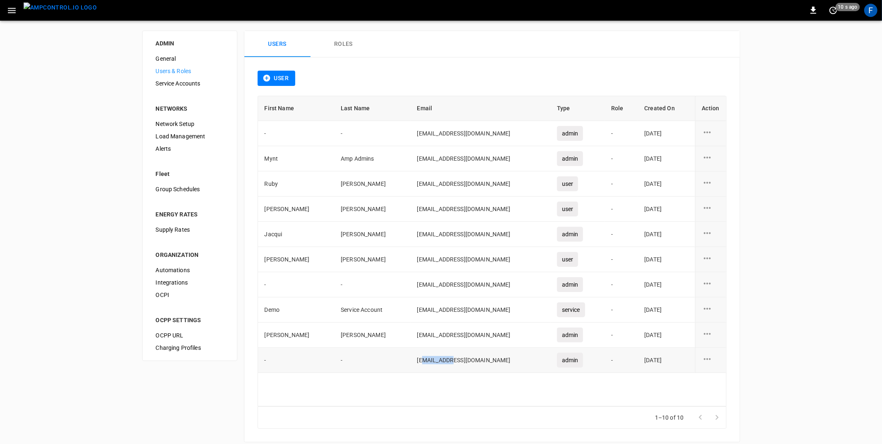
drag, startPoint x: 393, startPoint y: 361, endPoint x: 411, endPoint y: 361, distance: 18.2
click at [411, 361] on td "abates@myntsystems.com" at bounding box center [480, 360] width 140 height 25
drag, startPoint x: 558, startPoint y: 129, endPoint x: 569, endPoint y: 130, distance: 10.8
click at [569, 130] on div "admin" at bounding box center [570, 133] width 26 height 15
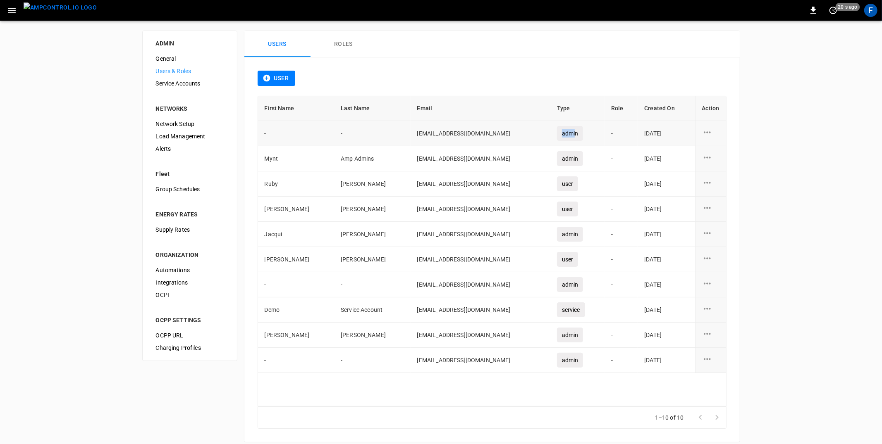
click at [569, 130] on div "admin" at bounding box center [570, 133] width 26 height 15
click at [274, 82] on button "User" at bounding box center [277, 78] width 38 height 15
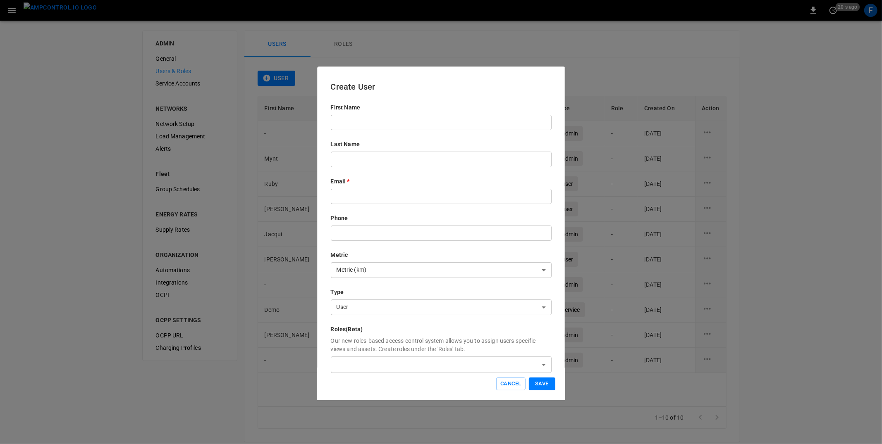
click at [341, 201] on input "text" at bounding box center [441, 196] width 221 height 15
click at [343, 193] on input "text" at bounding box center [441, 196] width 221 height 15
click at [348, 173] on div "First Name ​ Last Name ​ Email * ​ Phone ​ Metric Metric (km) **** ​ Type User …" at bounding box center [441, 257] width 221 height 309
click at [520, 383] on button "Cancel" at bounding box center [510, 384] width 29 height 13
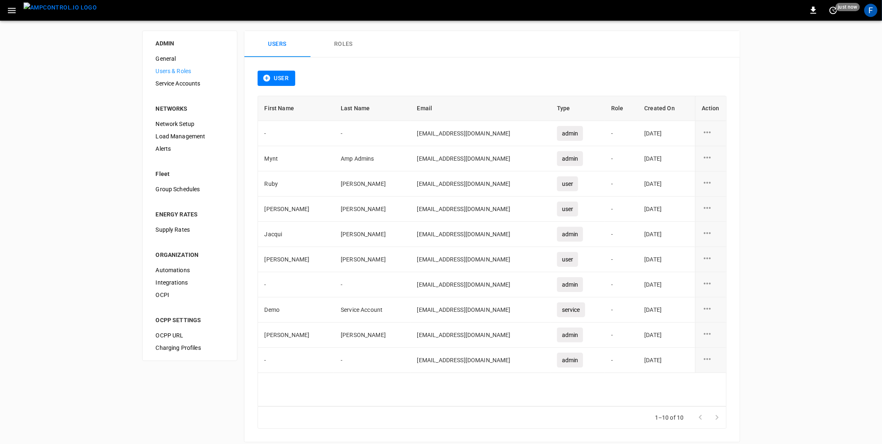
click at [29, 13] on img "menu" at bounding box center [60, 7] width 73 height 10
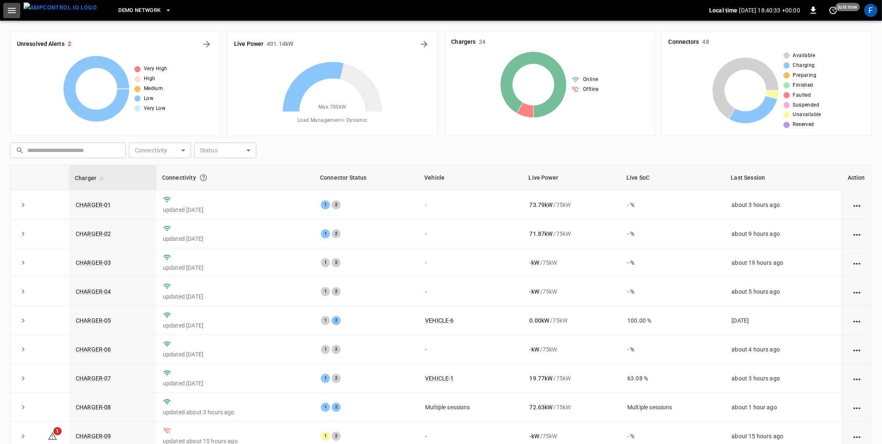
click at [14, 12] on icon "button" at bounding box center [12, 10] width 8 height 5
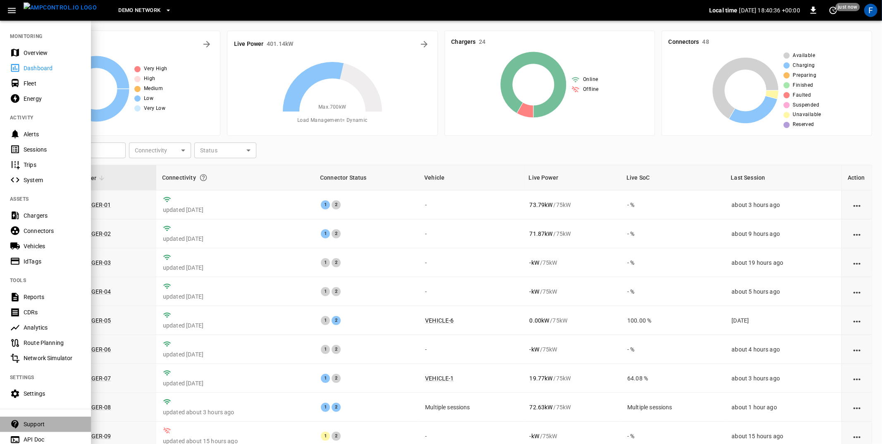
click at [48, 425] on div "Support" at bounding box center [52, 424] width 57 height 8
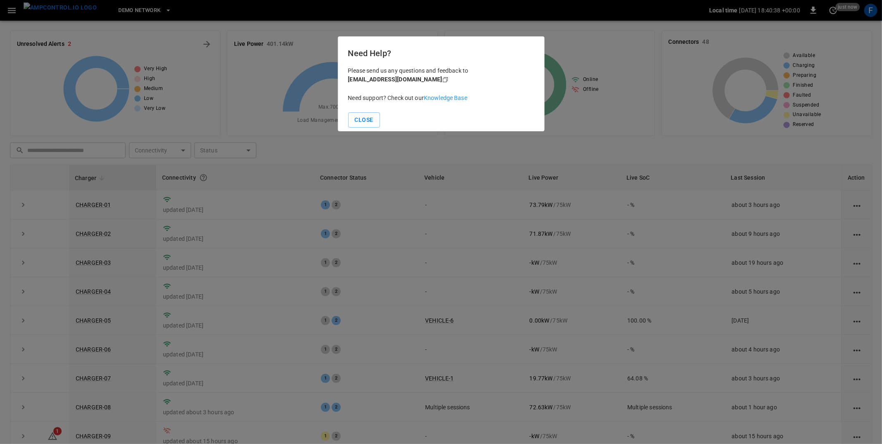
click at [449, 99] on link "Knowledge Base" at bounding box center [445, 98] width 43 height 7
click at [364, 119] on button "Close" at bounding box center [364, 119] width 32 height 15
